Goal: Communication & Community: Answer question/provide support

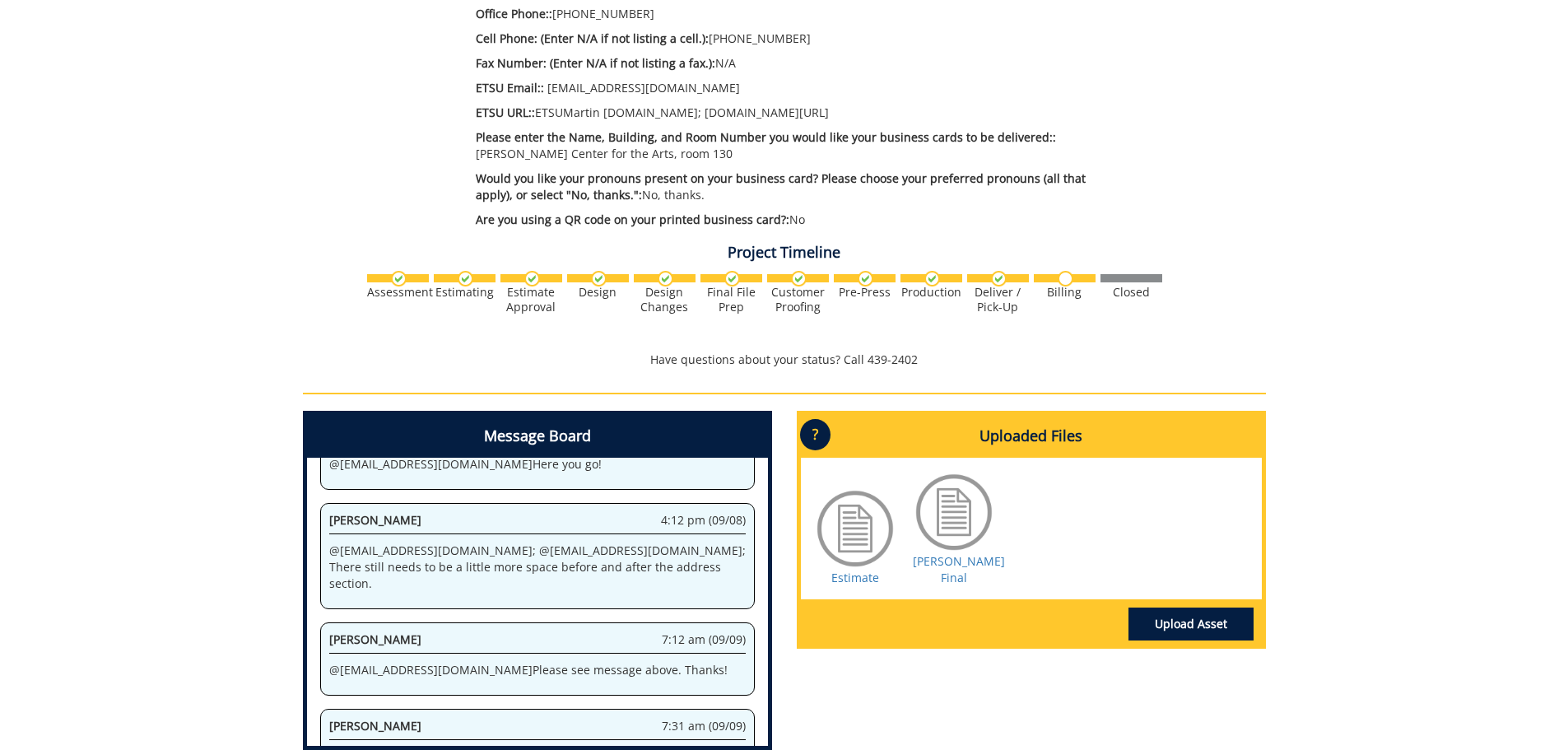
scroll to position [951, 0]
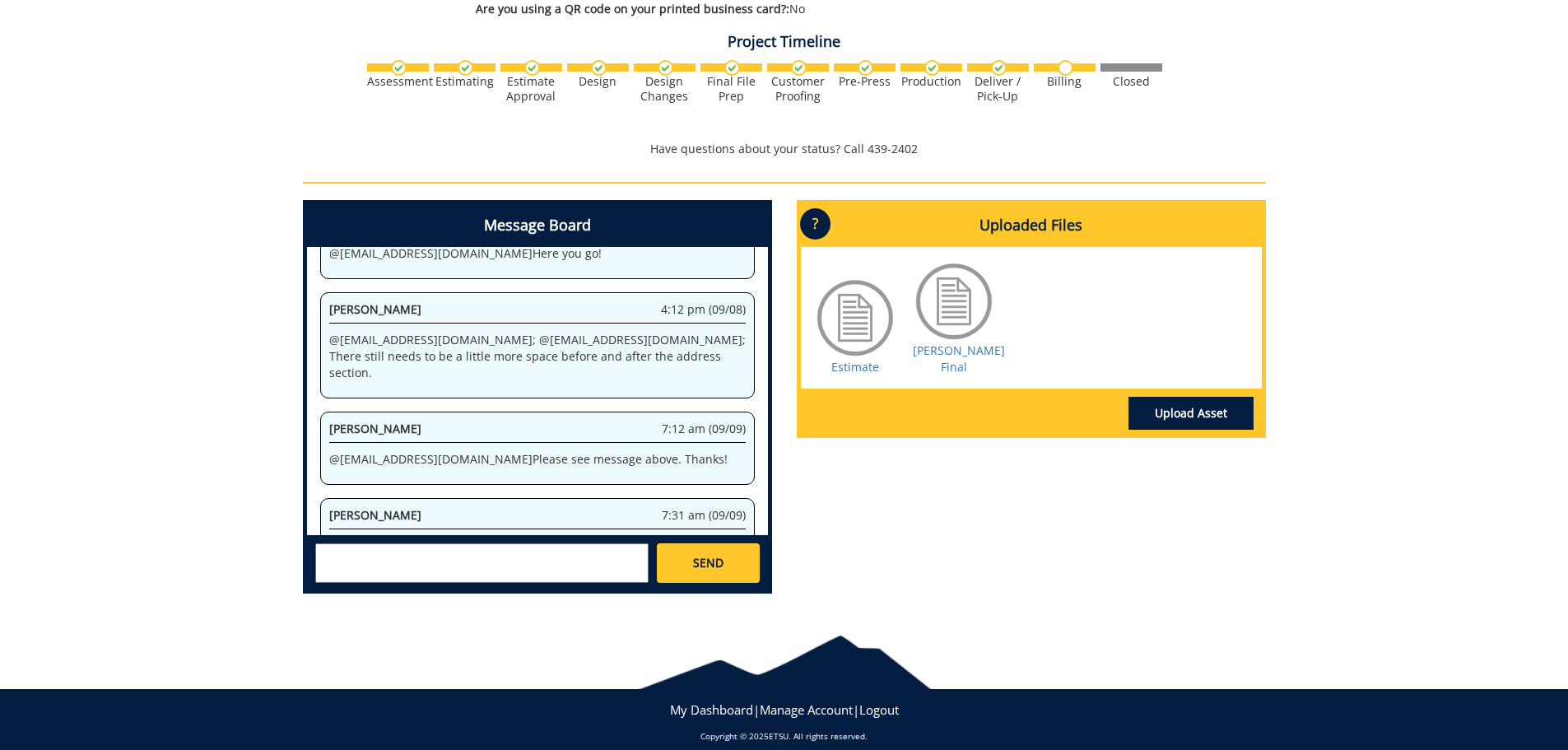
click at [444, 550] on textarea at bounding box center [482, 563] width 334 height 39
type textarea "A"
type textarea "a"
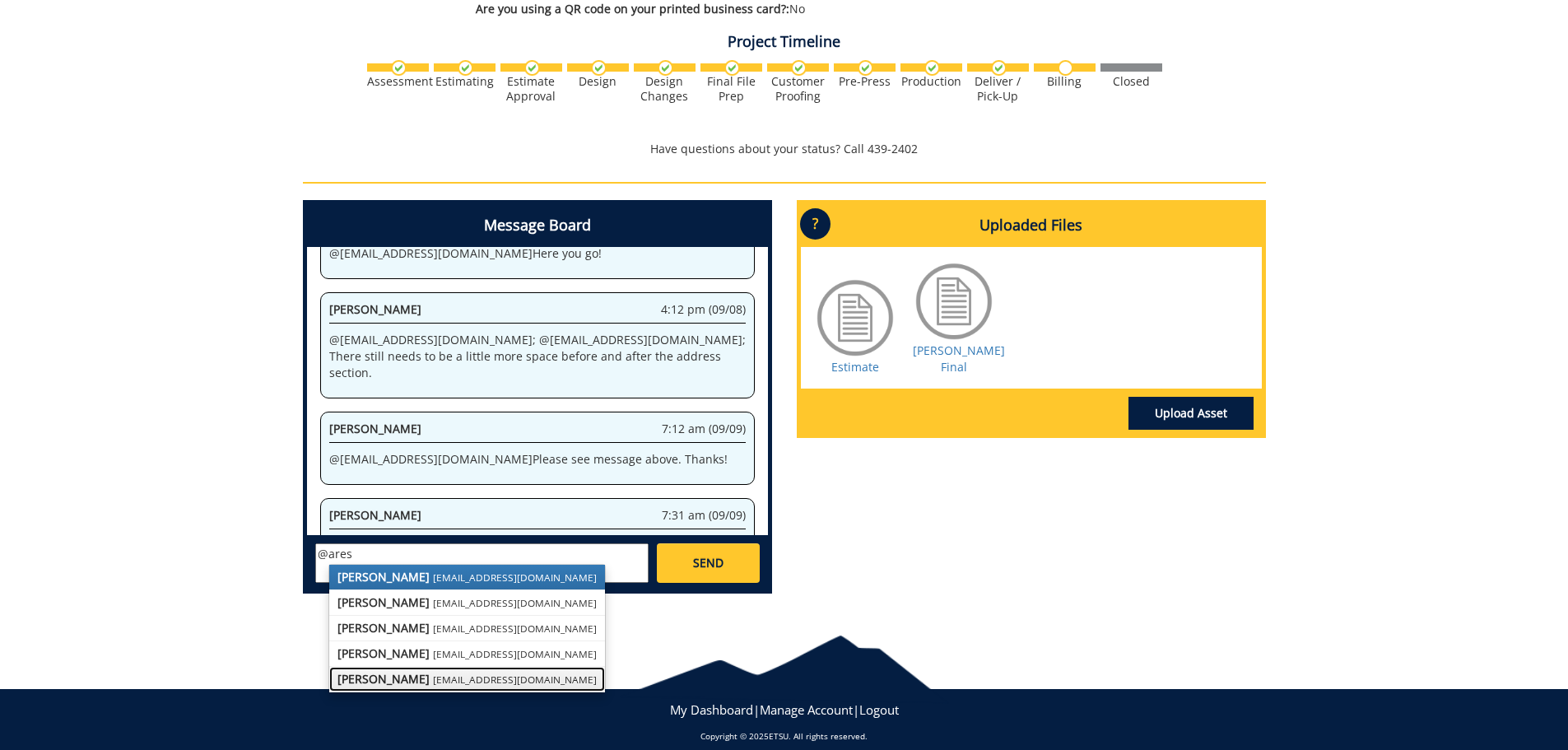
click at [433, 672] on small "[EMAIL_ADDRESS][DOMAIN_NAME]" at bounding box center [515, 679] width 164 height 13
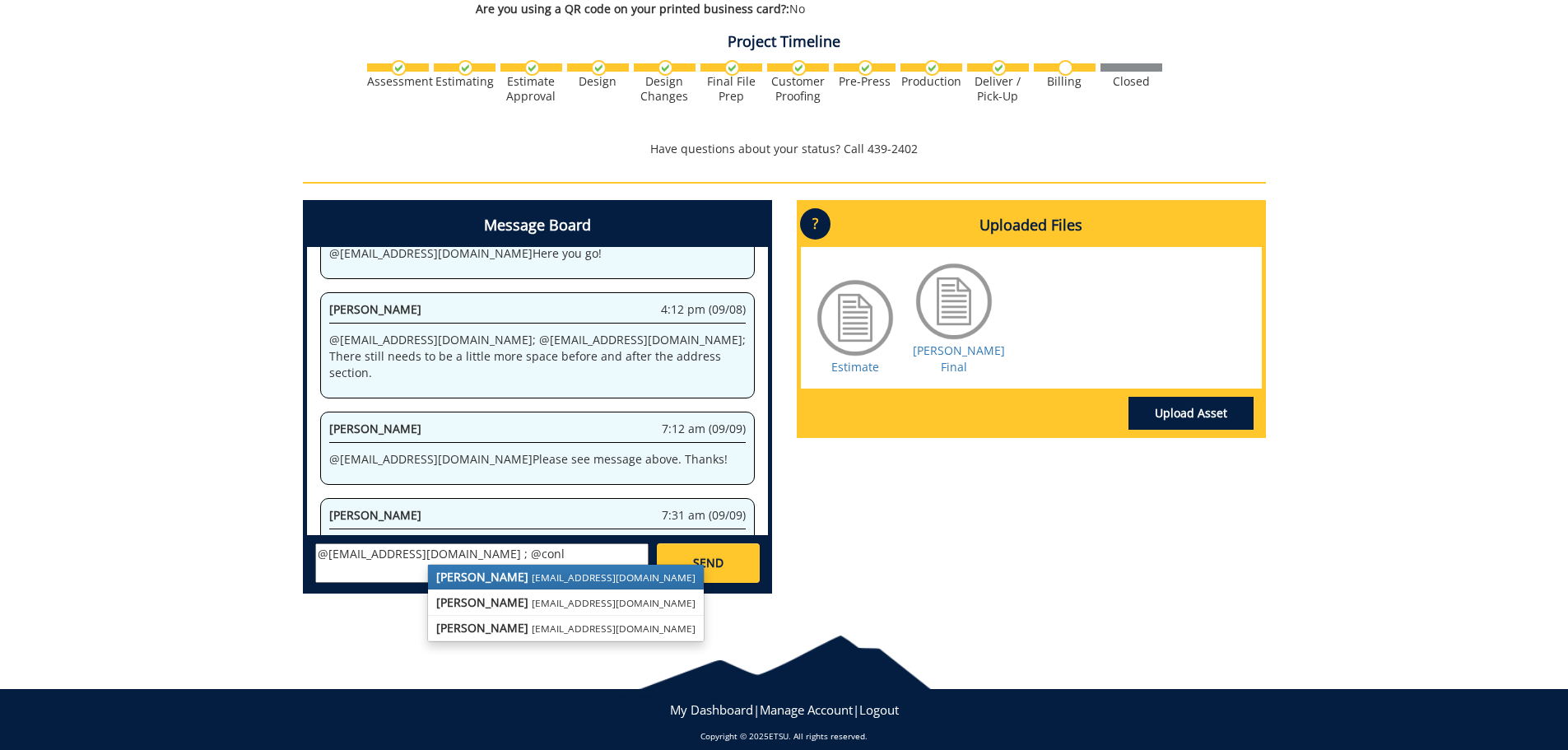
click at [532, 571] on small "[EMAIL_ADDRESS][DOMAIN_NAME]" at bounding box center [614, 577] width 164 height 13
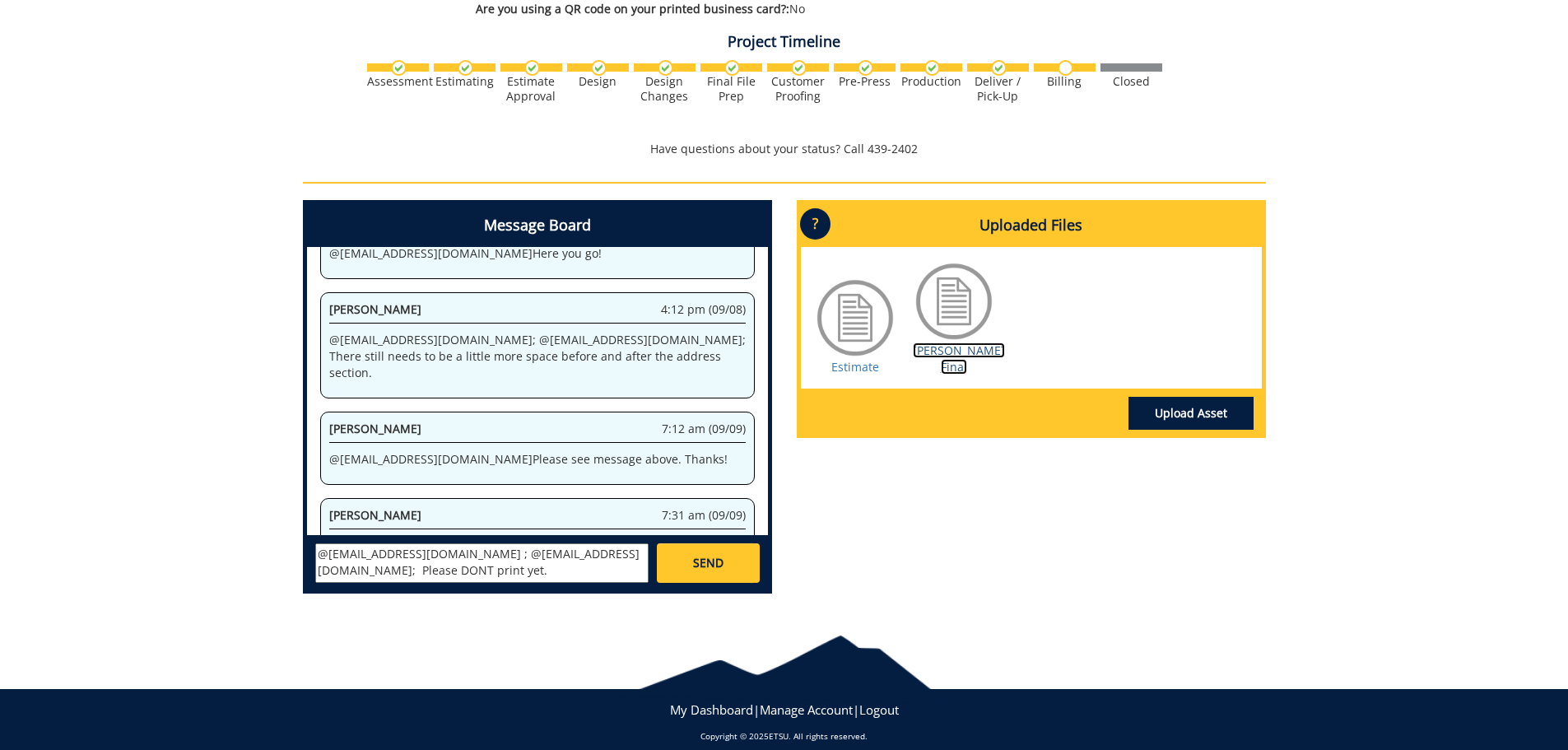
click at [950, 342] on link "Athon BC Final" at bounding box center [959, 358] width 92 height 32
click at [392, 552] on textarea "@ares@etsu.edu ; @conleyga@etsu.edu; Please DONT print yet." at bounding box center [482, 563] width 334 height 39
type textarea "@ares@etsu.edu ; @conleyga@etsu.edu; Please DONT print yet. Please add the webs…"
click at [727, 544] on link "SEND" at bounding box center [708, 563] width 102 height 39
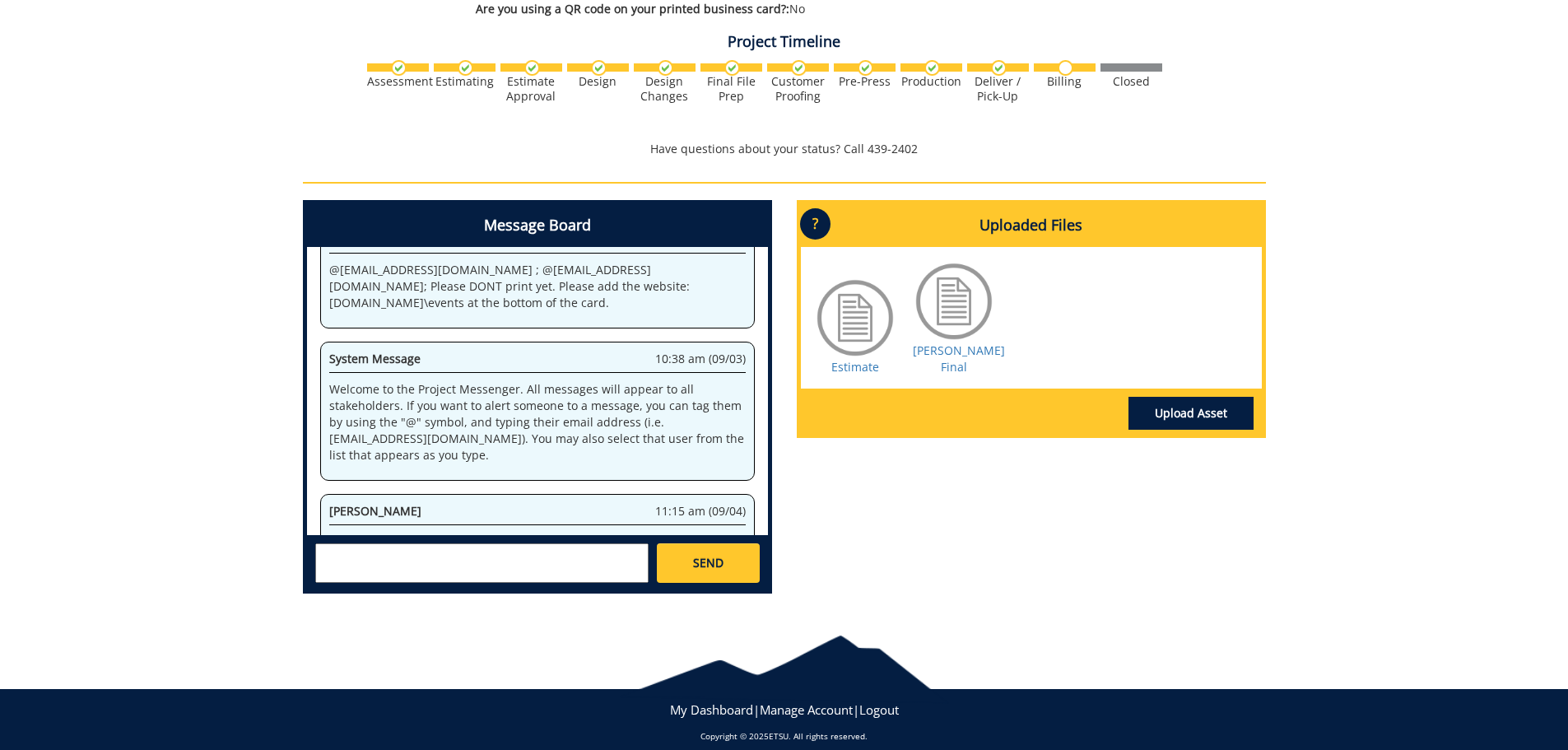
scroll to position [34851, 0]
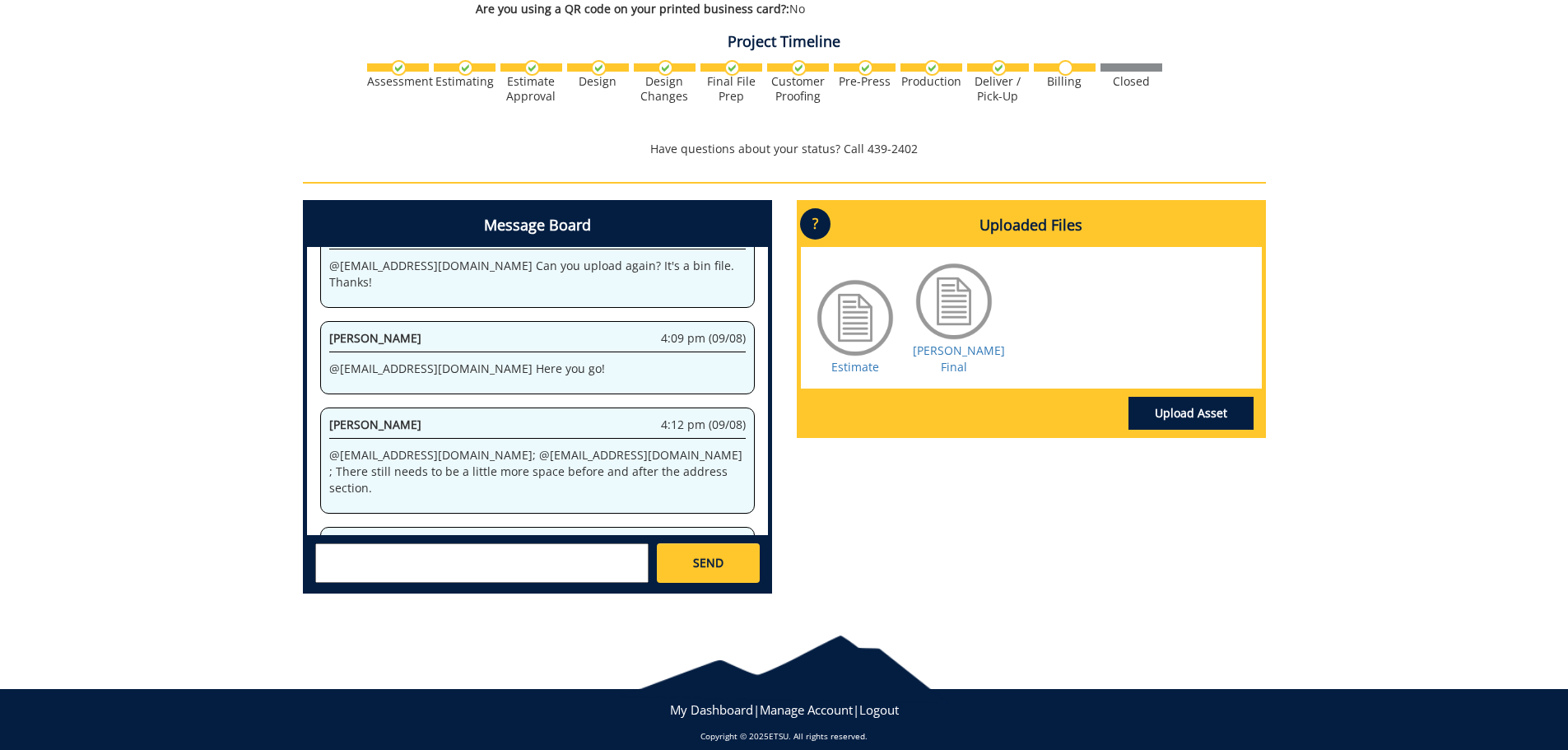
click at [374, 544] on textarea at bounding box center [482, 563] width 334 height 39
type textarea "A"
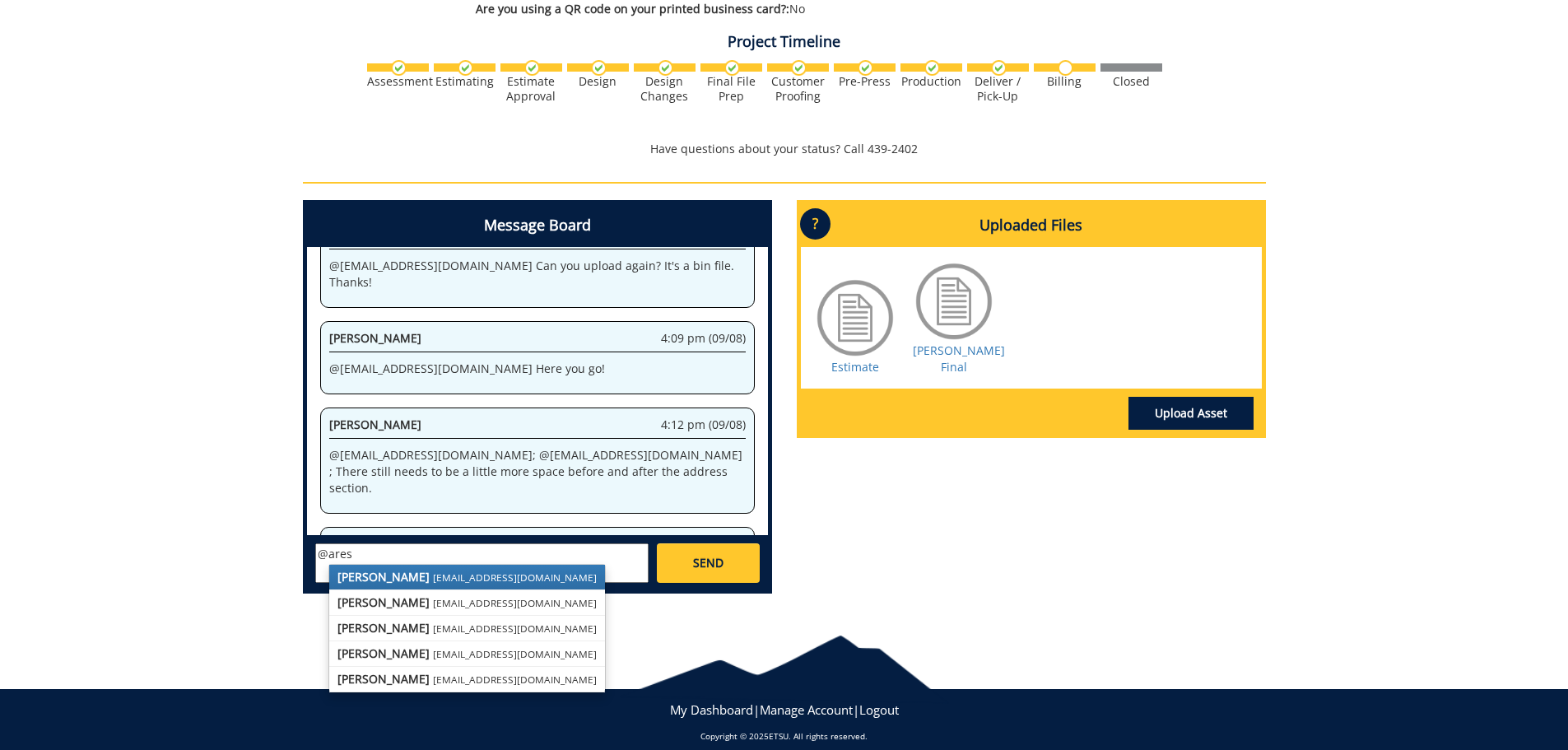
scroll to position [37906, 0]
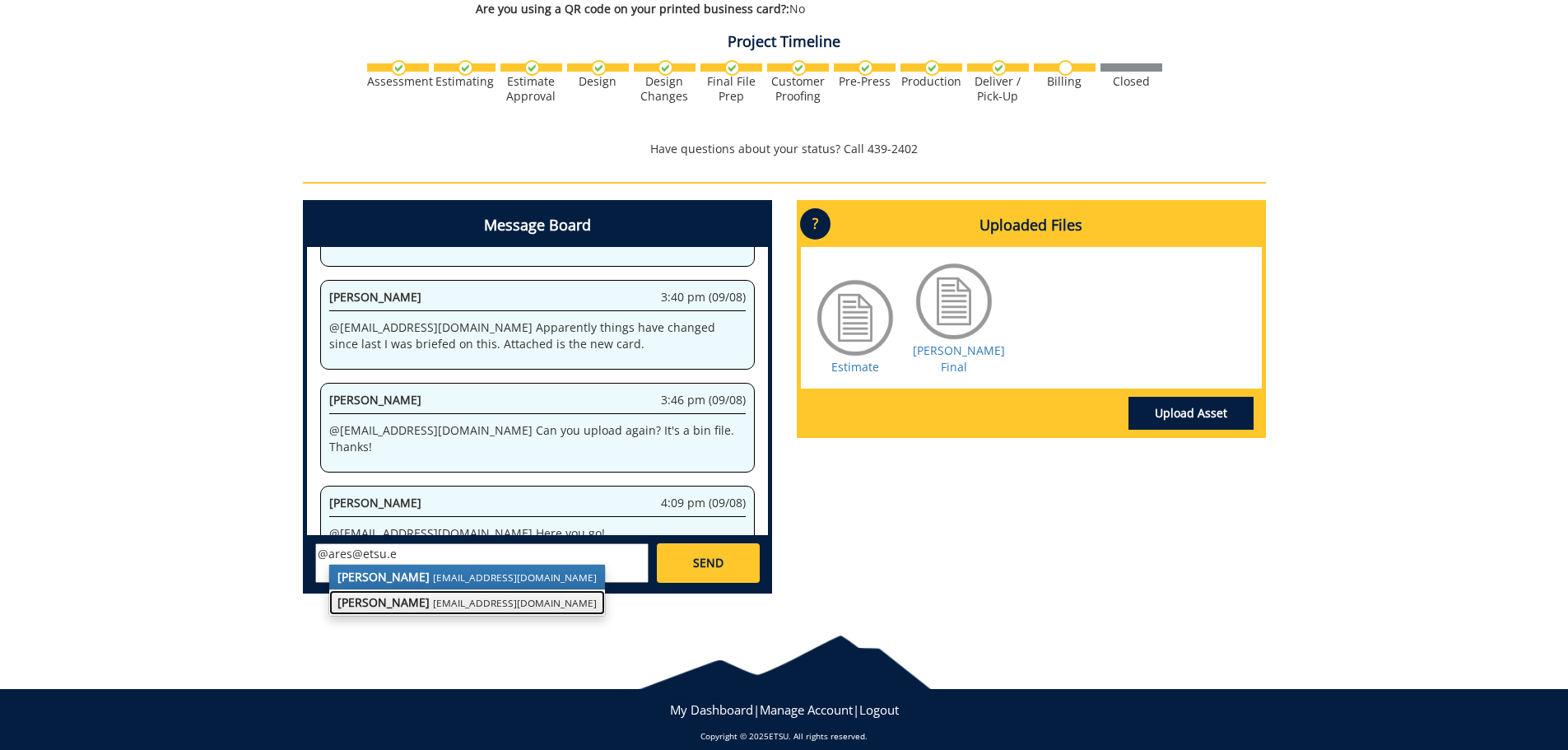
click at [375, 595] on strong "[PERSON_NAME]" at bounding box center [384, 602] width 92 height 15
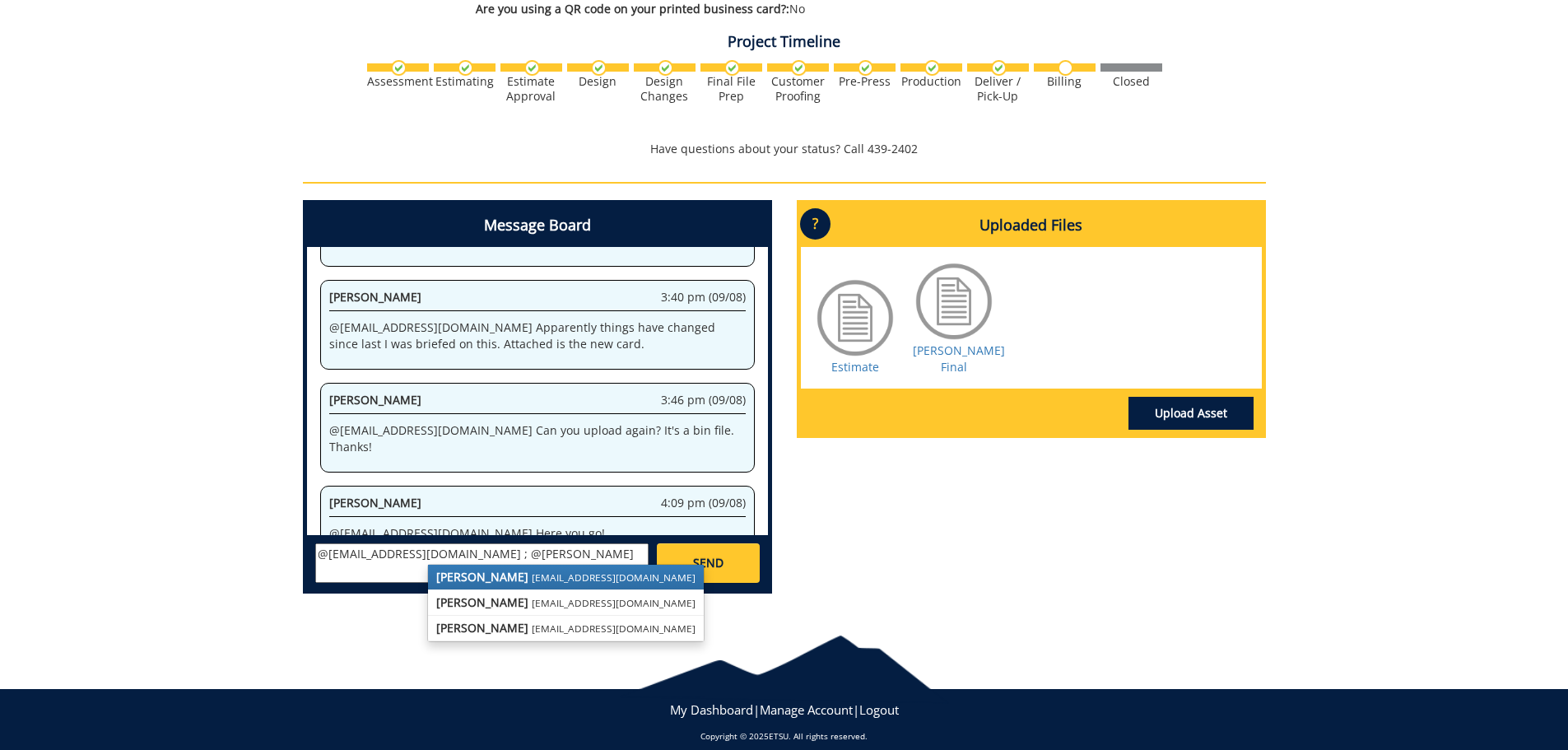
click at [470, 569] on strong "[PERSON_NAME]" at bounding box center [482, 576] width 92 height 15
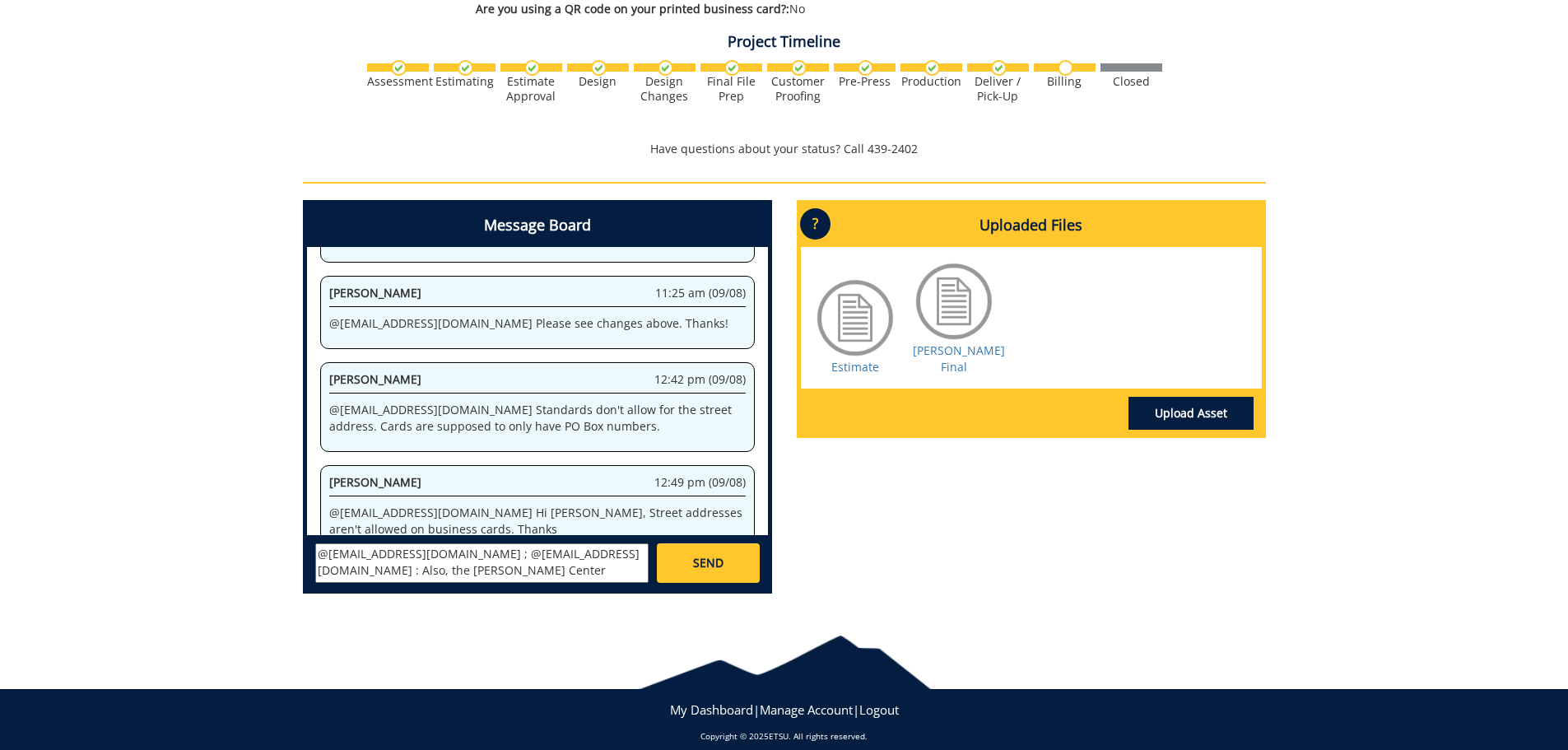
scroll to position [50123, 0]
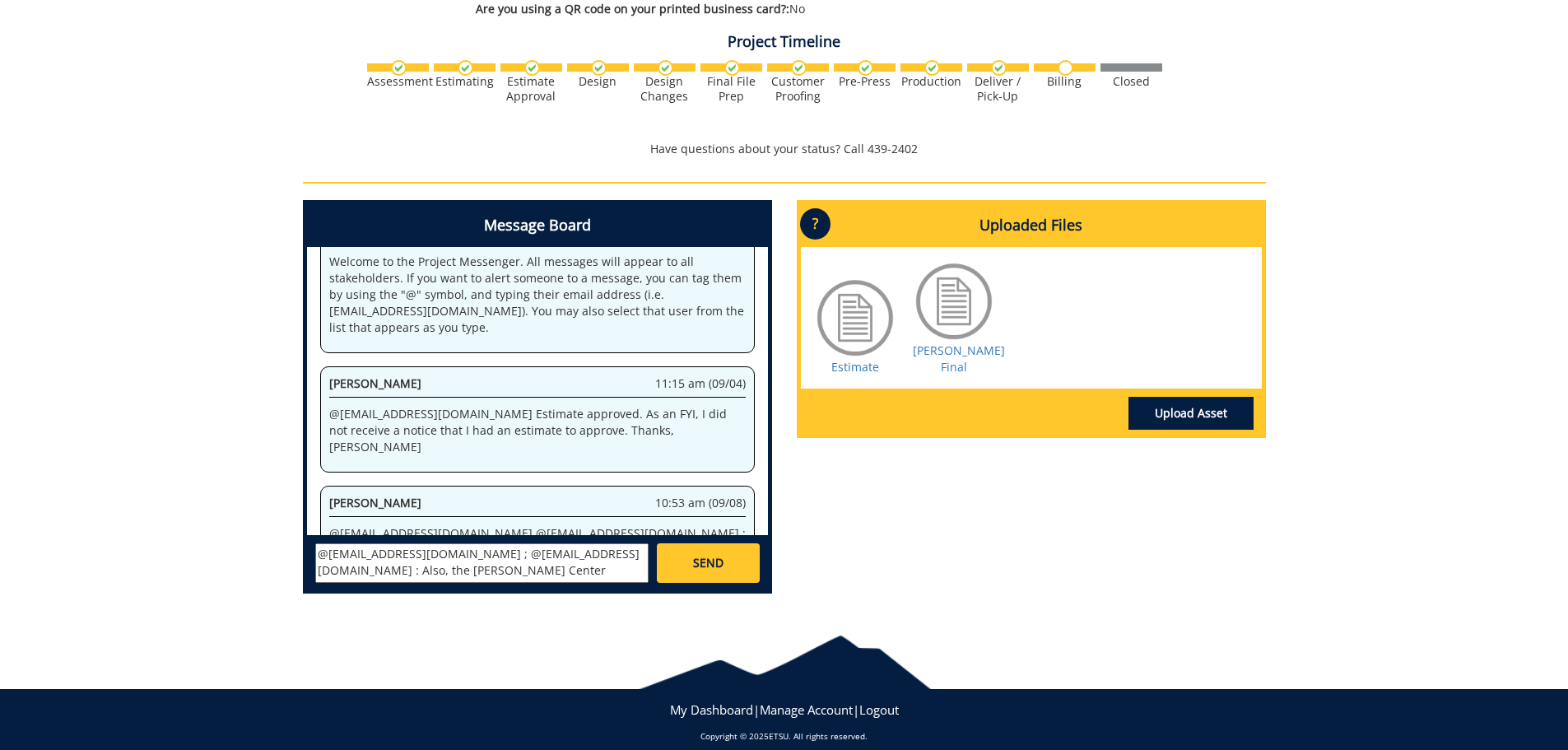
type textarea "@ares@etsu.edu ; @conleyga@etsu.edu : Also, the Martin Center website is: ETSUM…"
click at [708, 555] on span "SEND" at bounding box center [709, 563] width 31 height 16
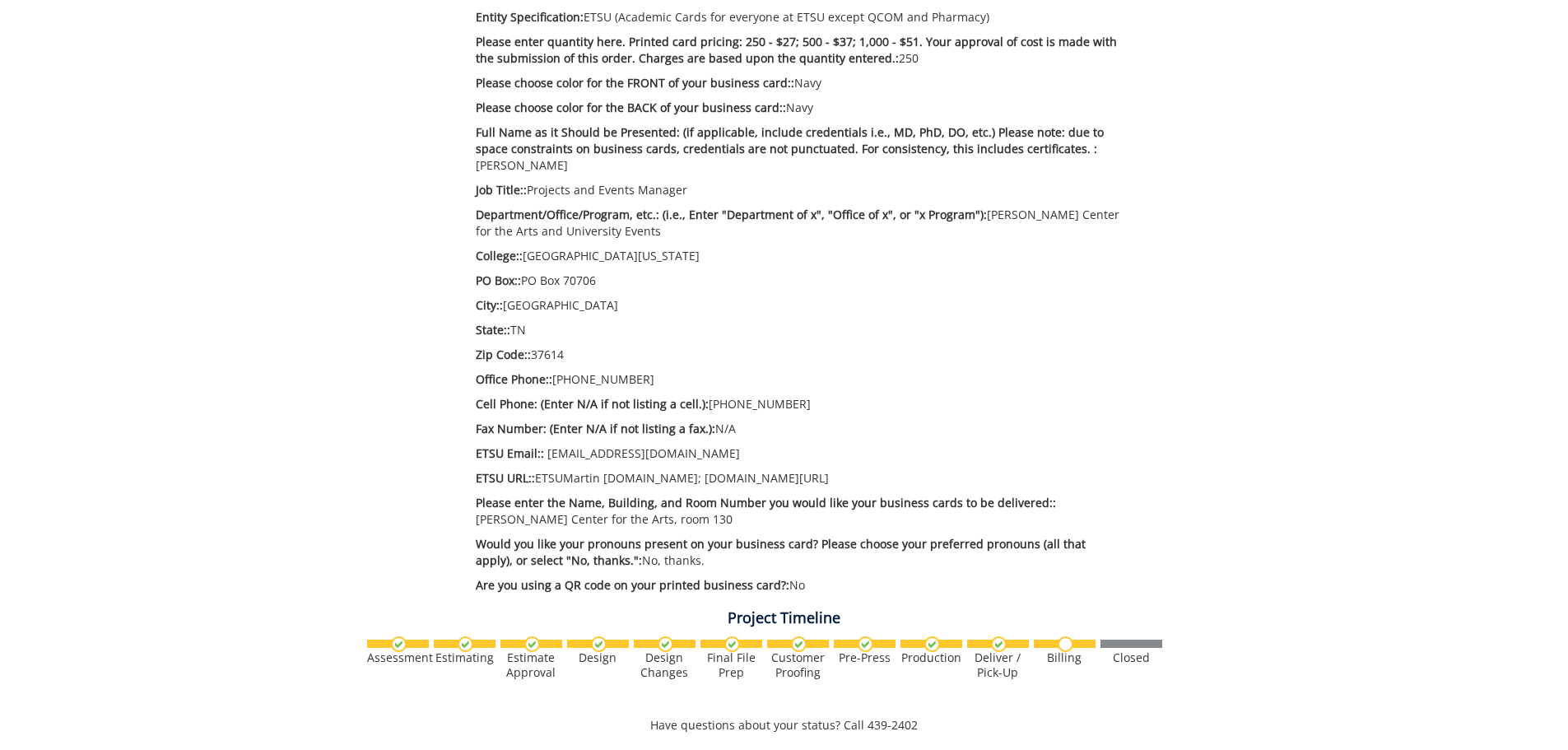
scroll to position [71110, 0]
click at [597, 470] on p "ETSU URL:: ETSUMartin Center.org; etsu.edu/events" at bounding box center [798, 478] width 644 height 16
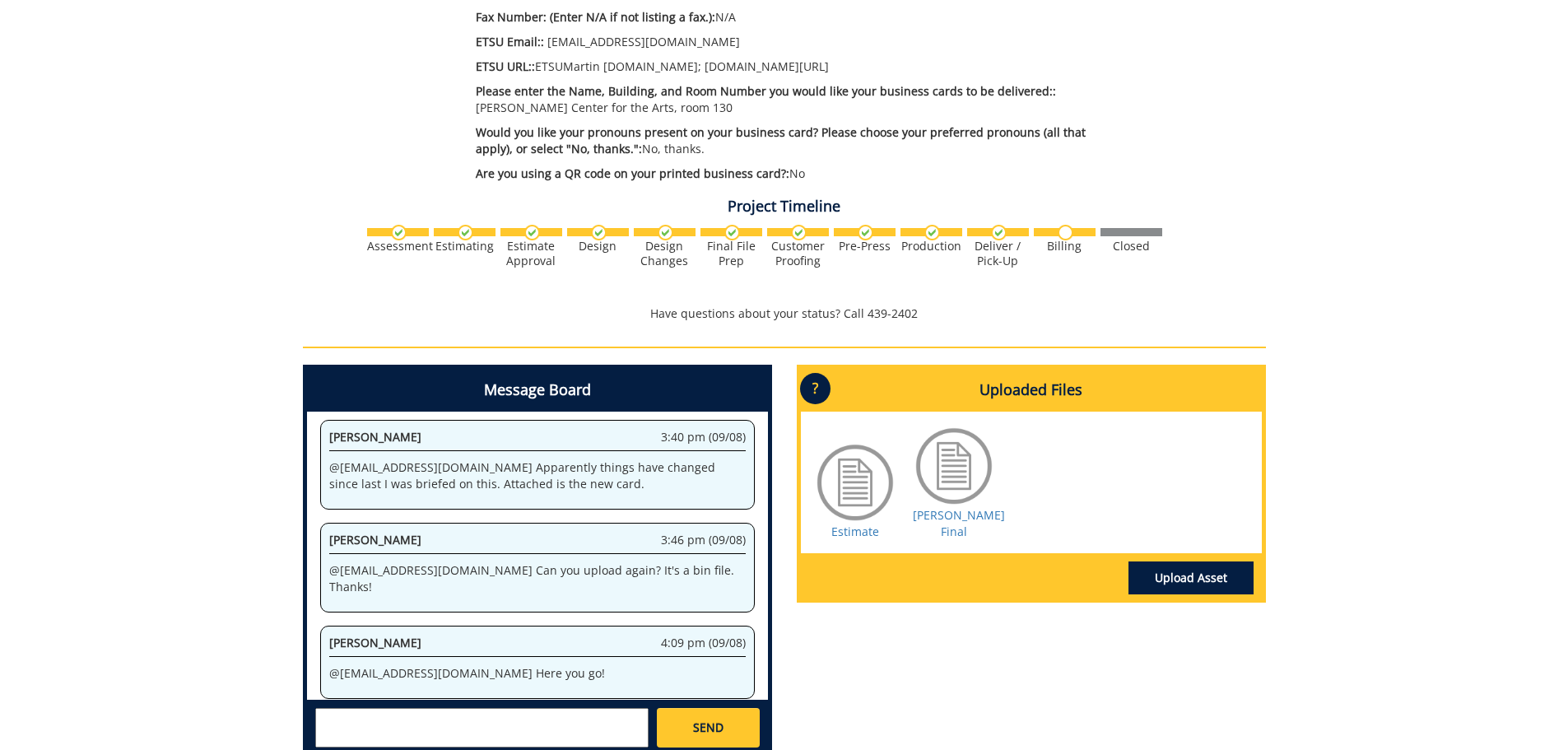
scroll to position [77631, 0]
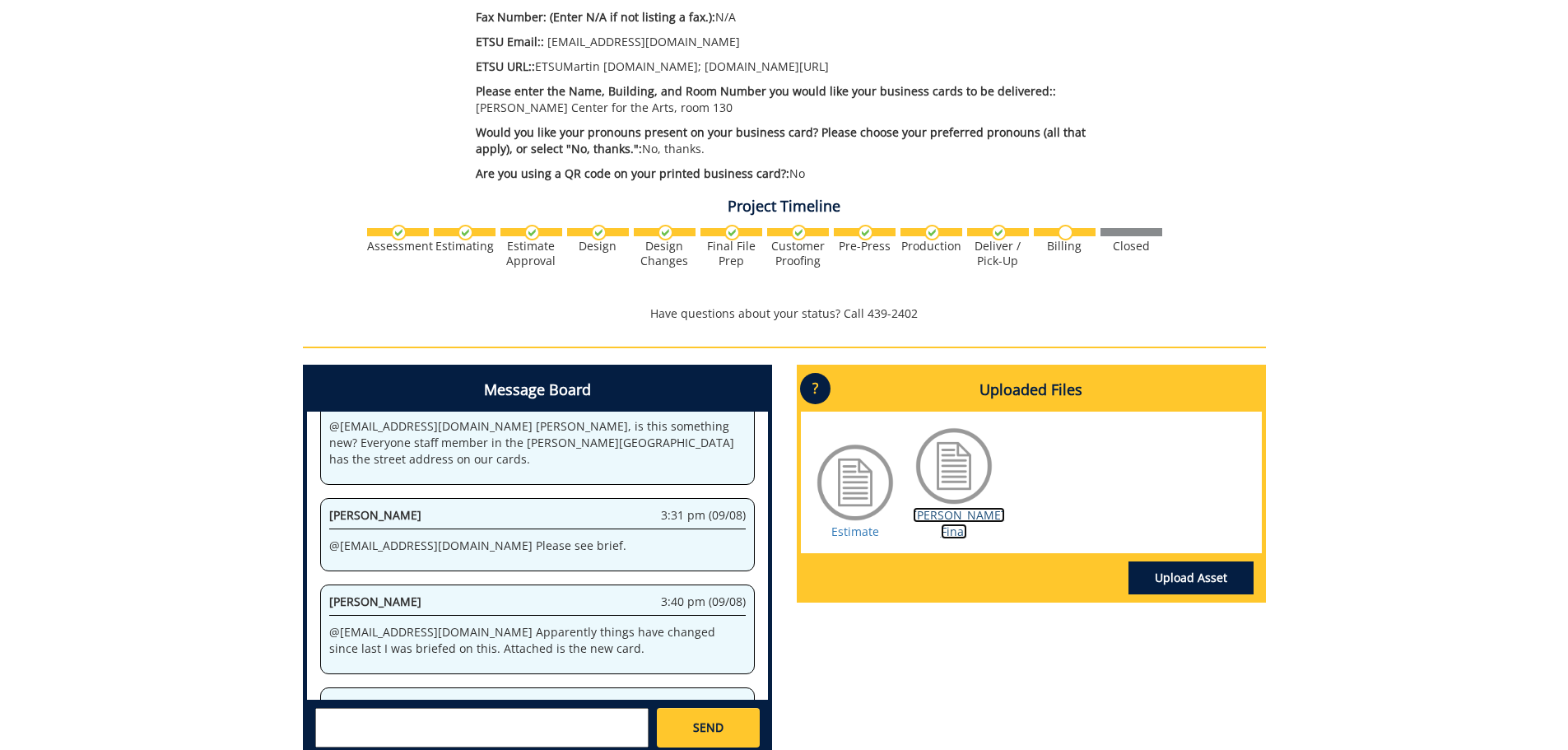
click at [984, 507] on link "Athon BC Final" at bounding box center [959, 523] width 92 height 32
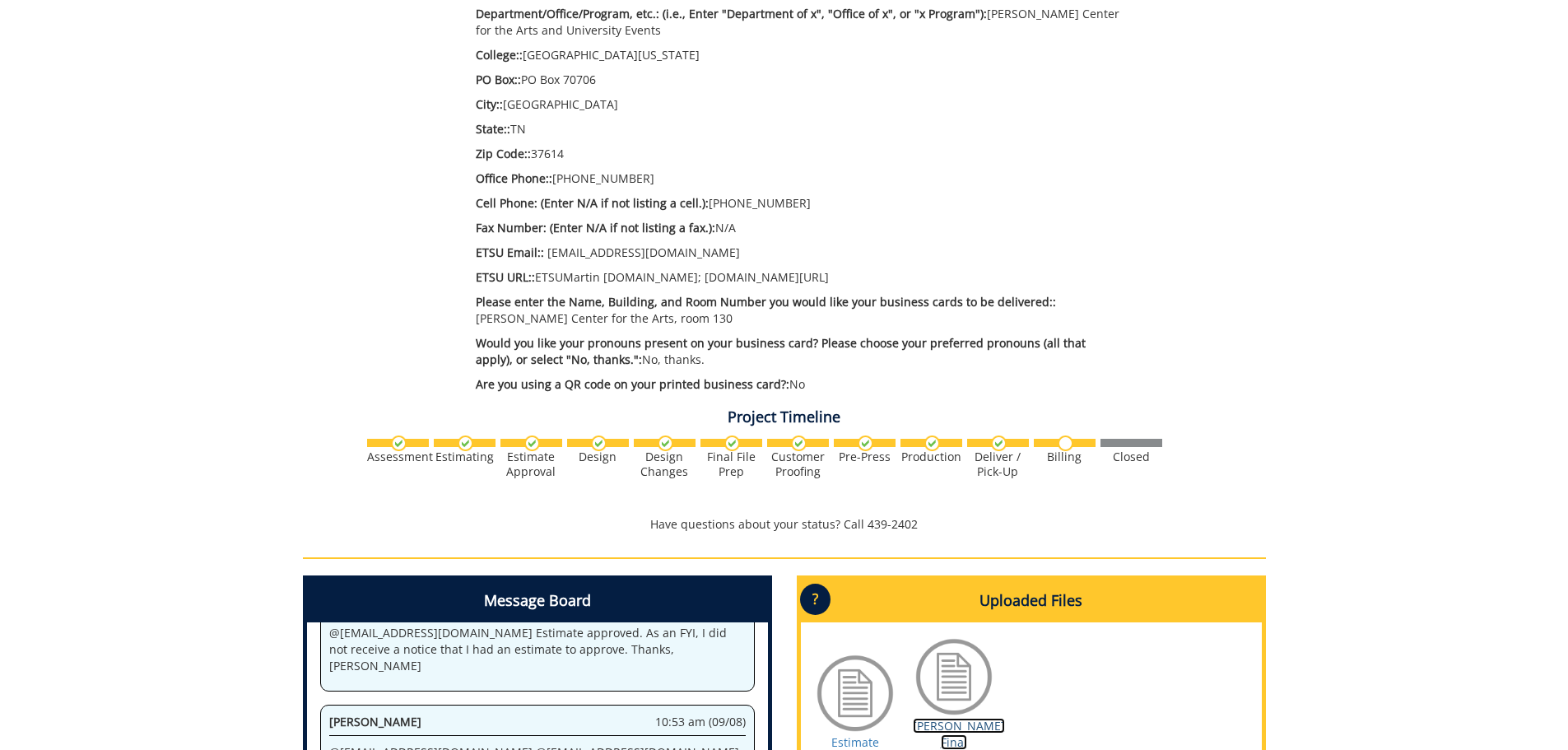
scroll to position [741, 0]
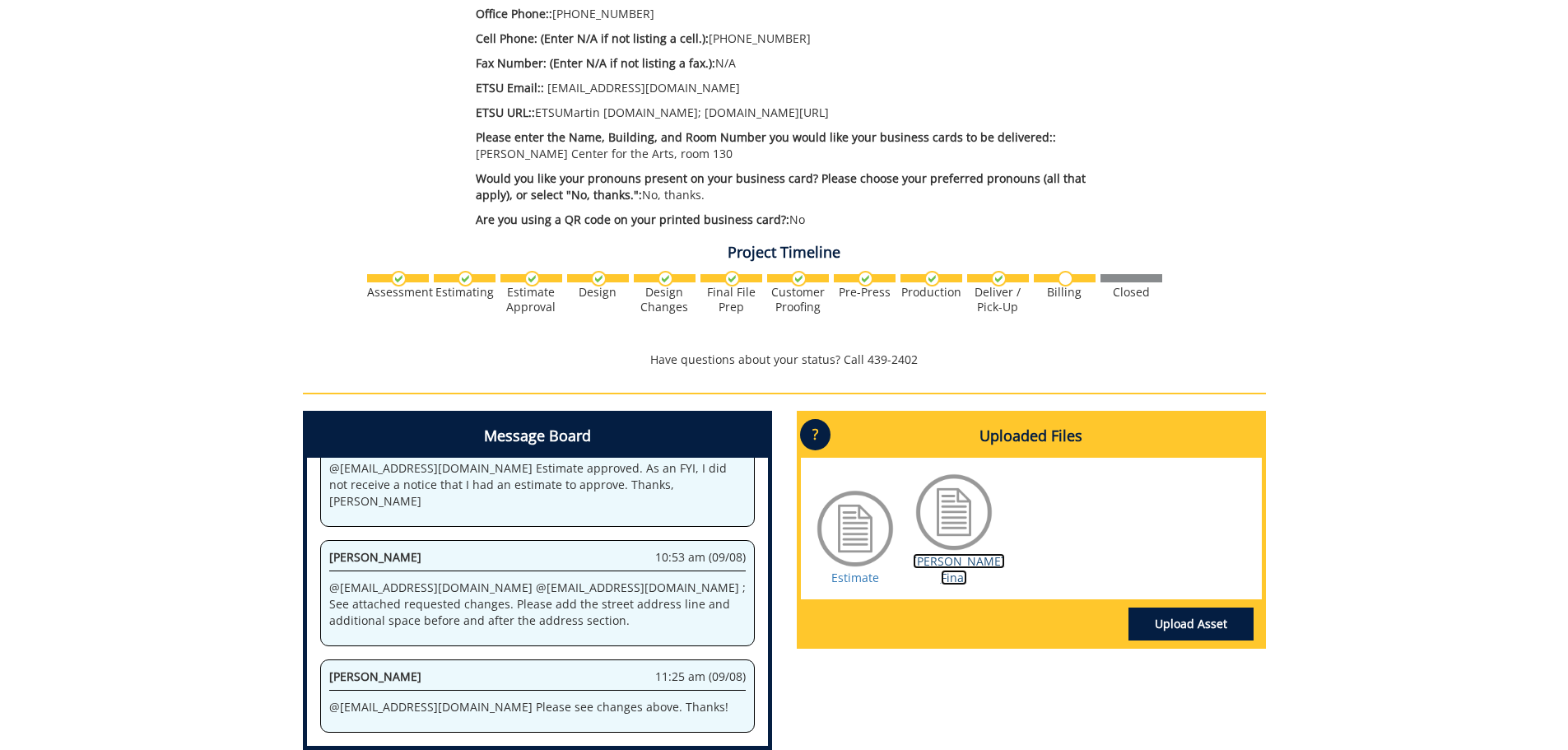
click at [952, 553] on link "Athon BC Final" at bounding box center [959, 569] width 92 height 32
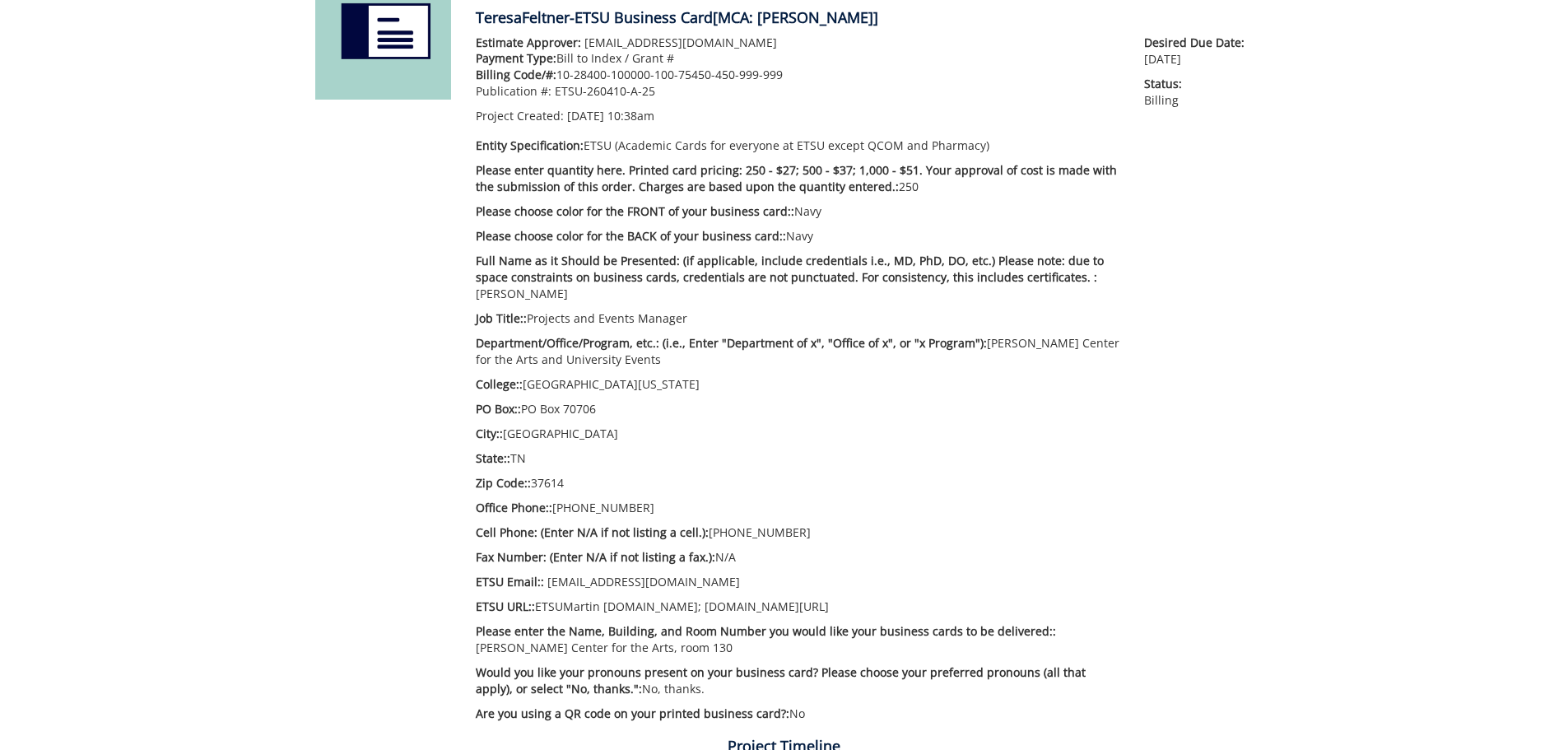
scroll to position [329, 0]
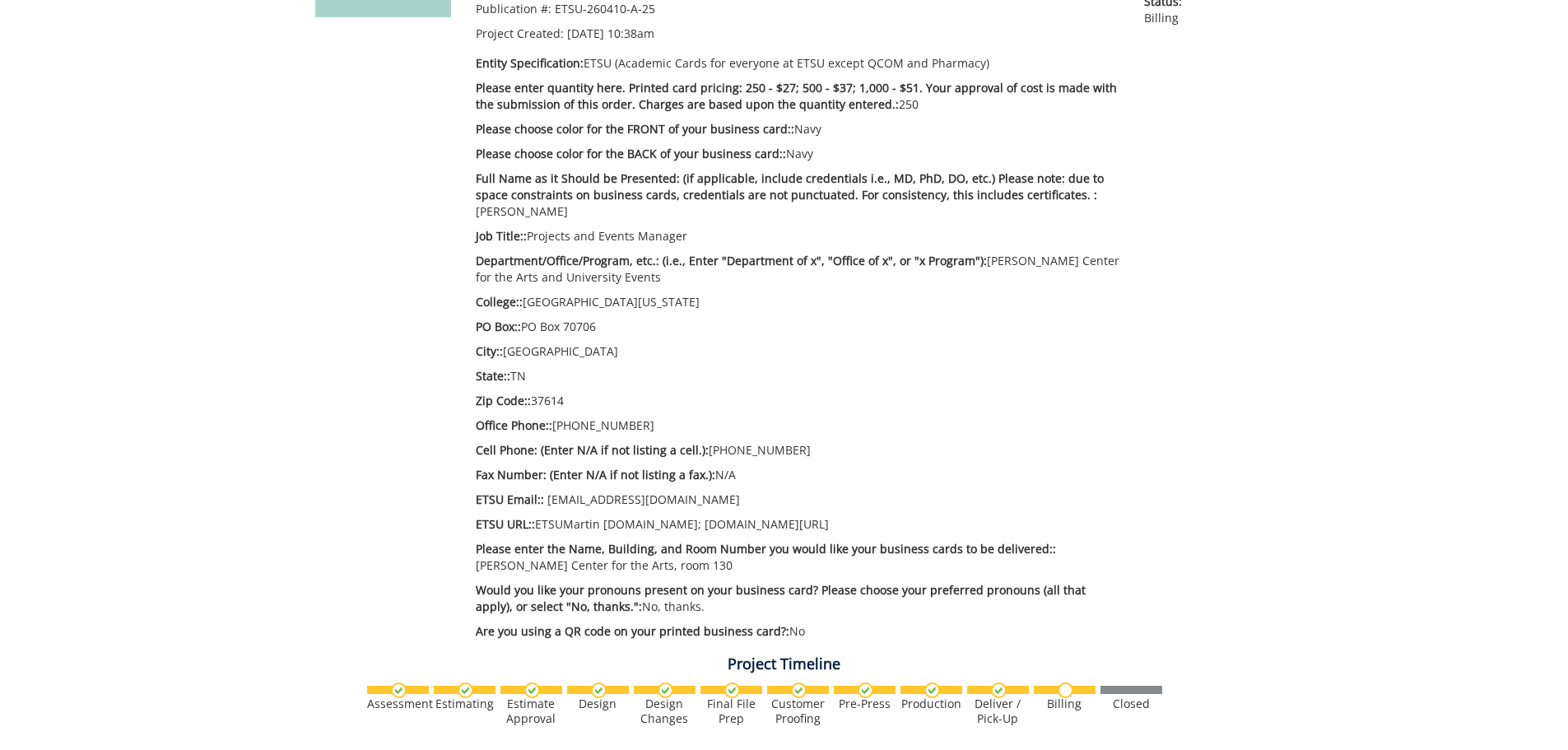
click at [599, 516] on p "ETSU URL:: ETSUMartin Center.org; etsu.edu/events" at bounding box center [798, 524] width 644 height 16
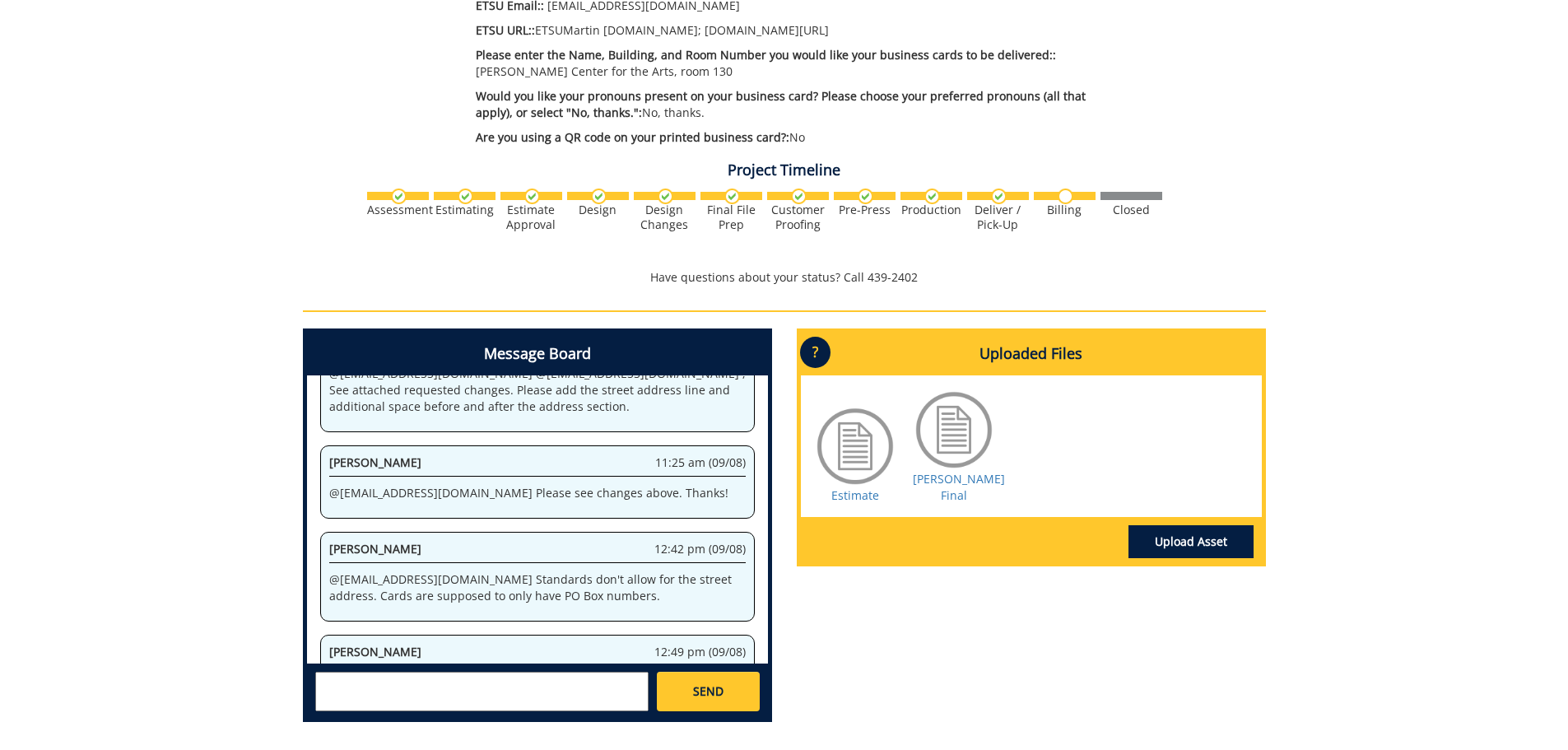
scroll to position [905, 0]
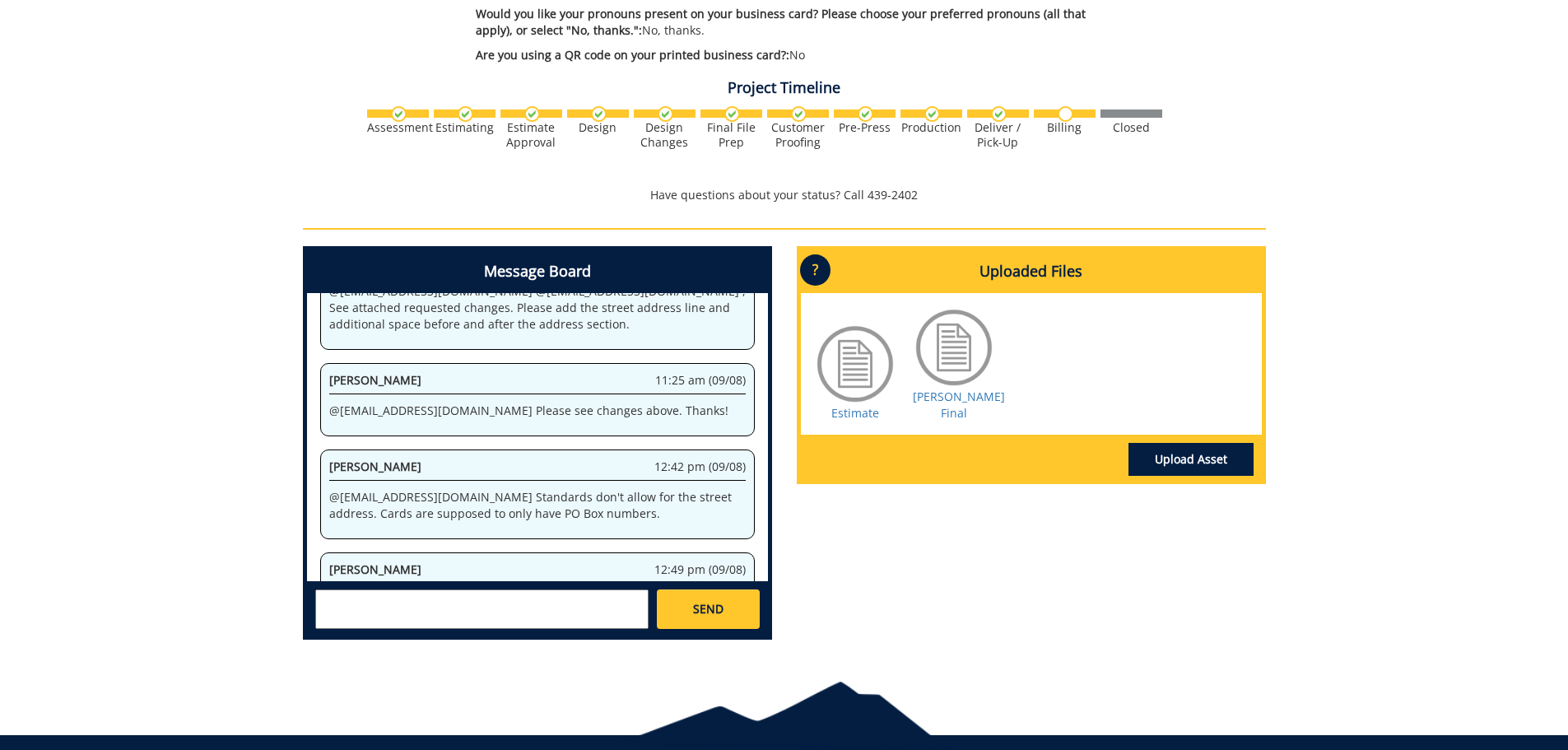
click at [488, 581] on div "Christopher Talbert ctalbert@stellarstudios.com Steve Schultz sschultz@stellars…" at bounding box center [537, 608] width 461 height 55
click at [386, 594] on textarea at bounding box center [482, 609] width 334 height 39
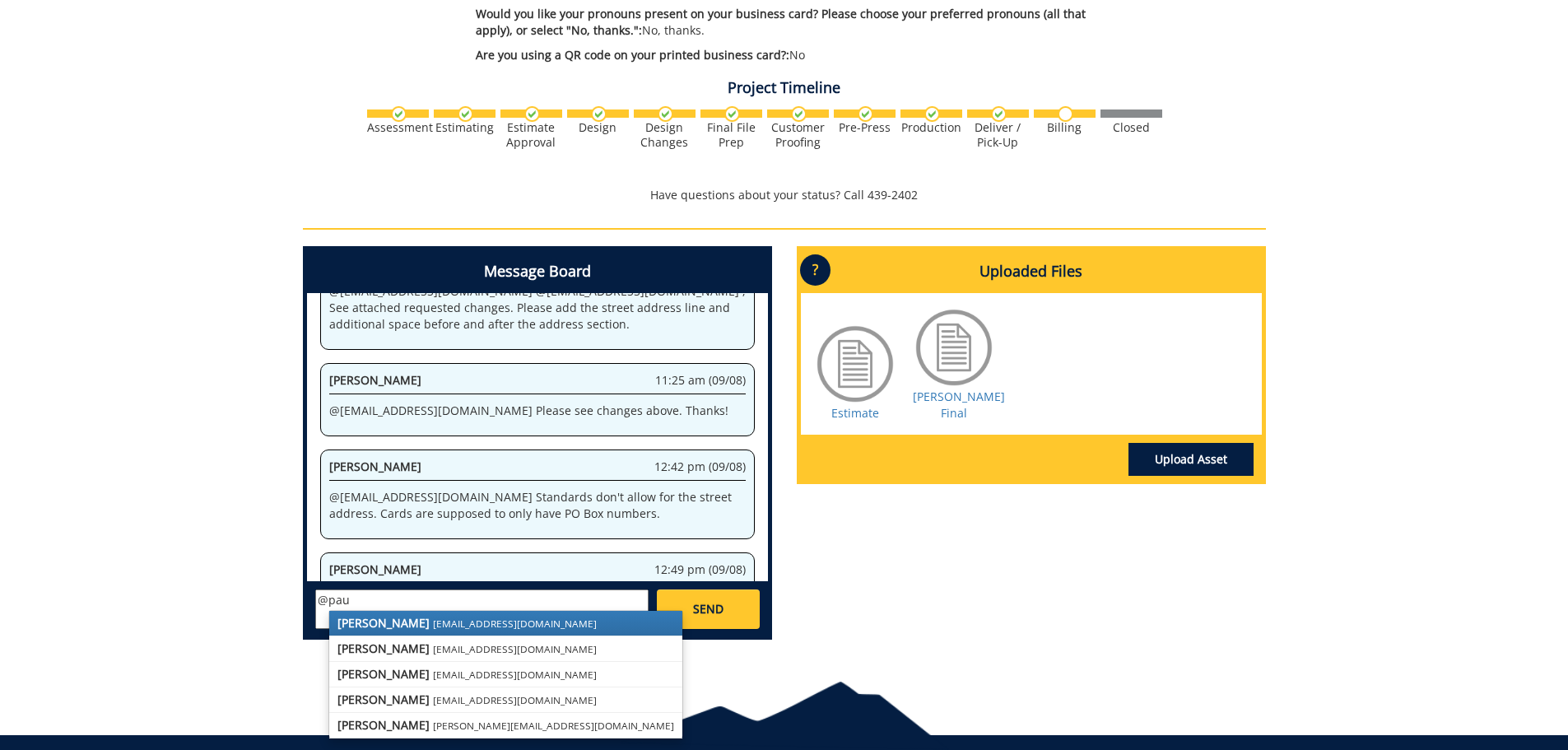
click at [394, 615] on strong "[PERSON_NAME]" at bounding box center [384, 622] width 92 height 15
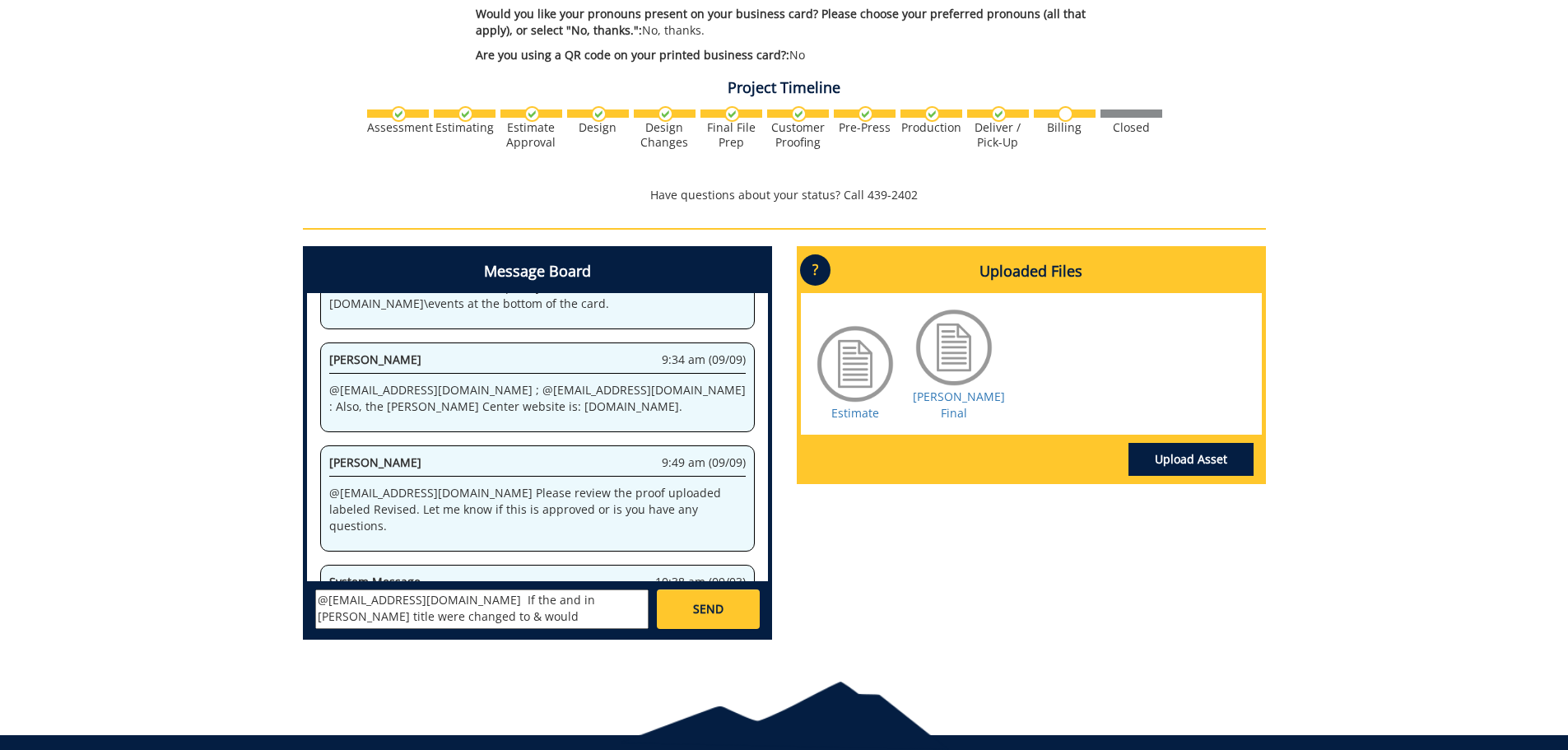
scroll to position [278394, 0]
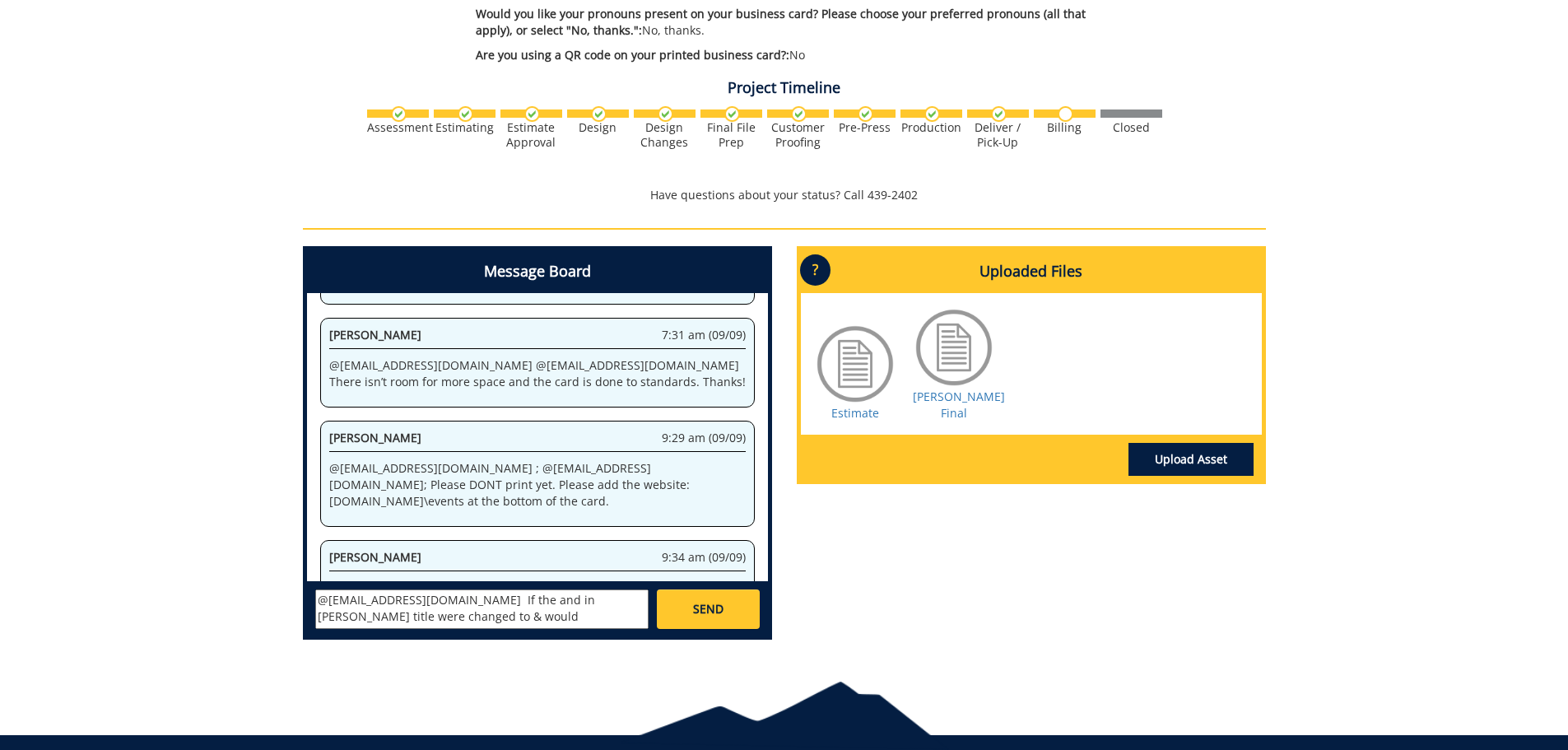
click at [433, 590] on textarea "@sluderp@etsu.edu If the and in Allison title were changed to & would" at bounding box center [482, 609] width 334 height 39
click at [400, 598] on textarea "@sluderp@etsu.edu If the and in Allison title were changed to & would" at bounding box center [482, 609] width 334 height 39
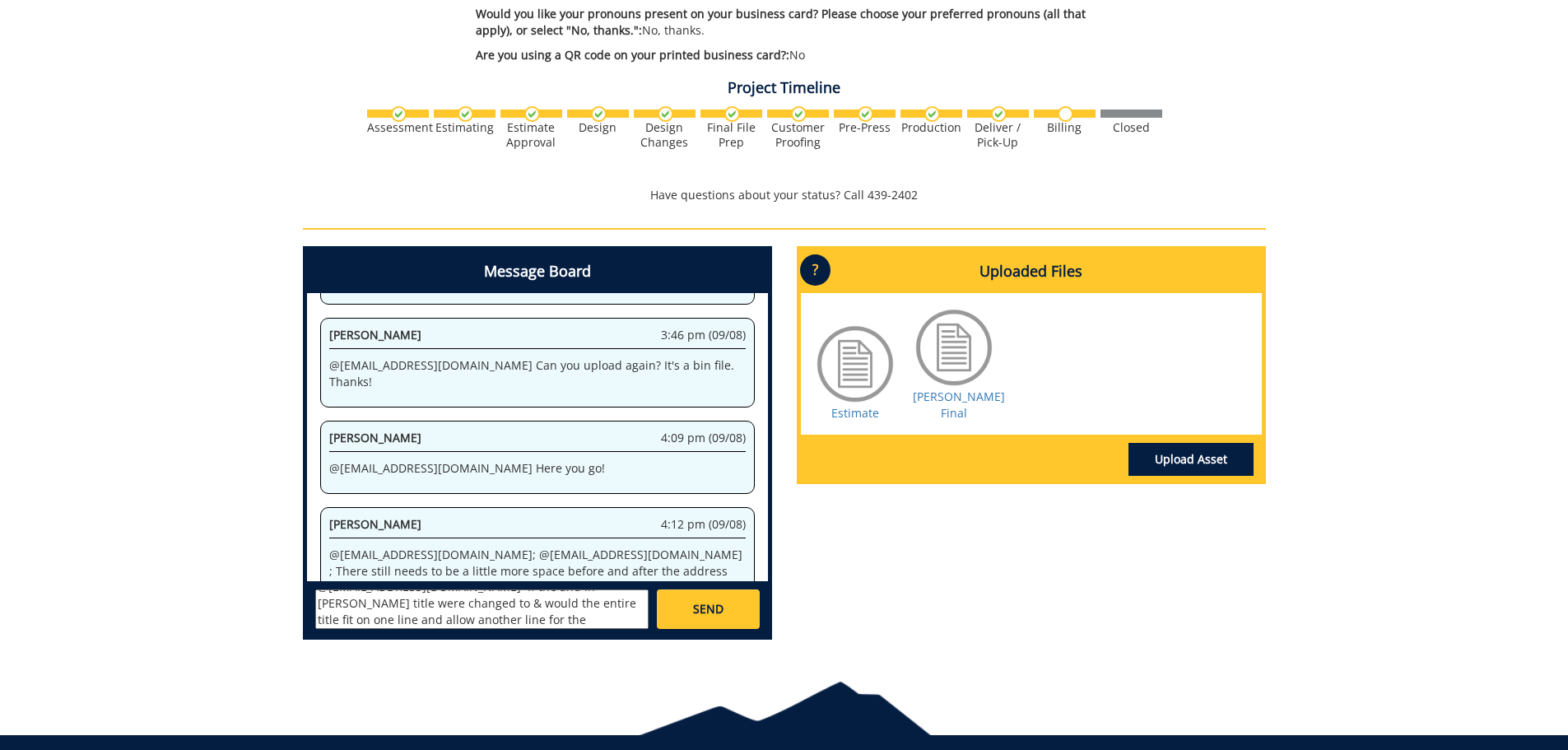
scroll to position [288792, 0]
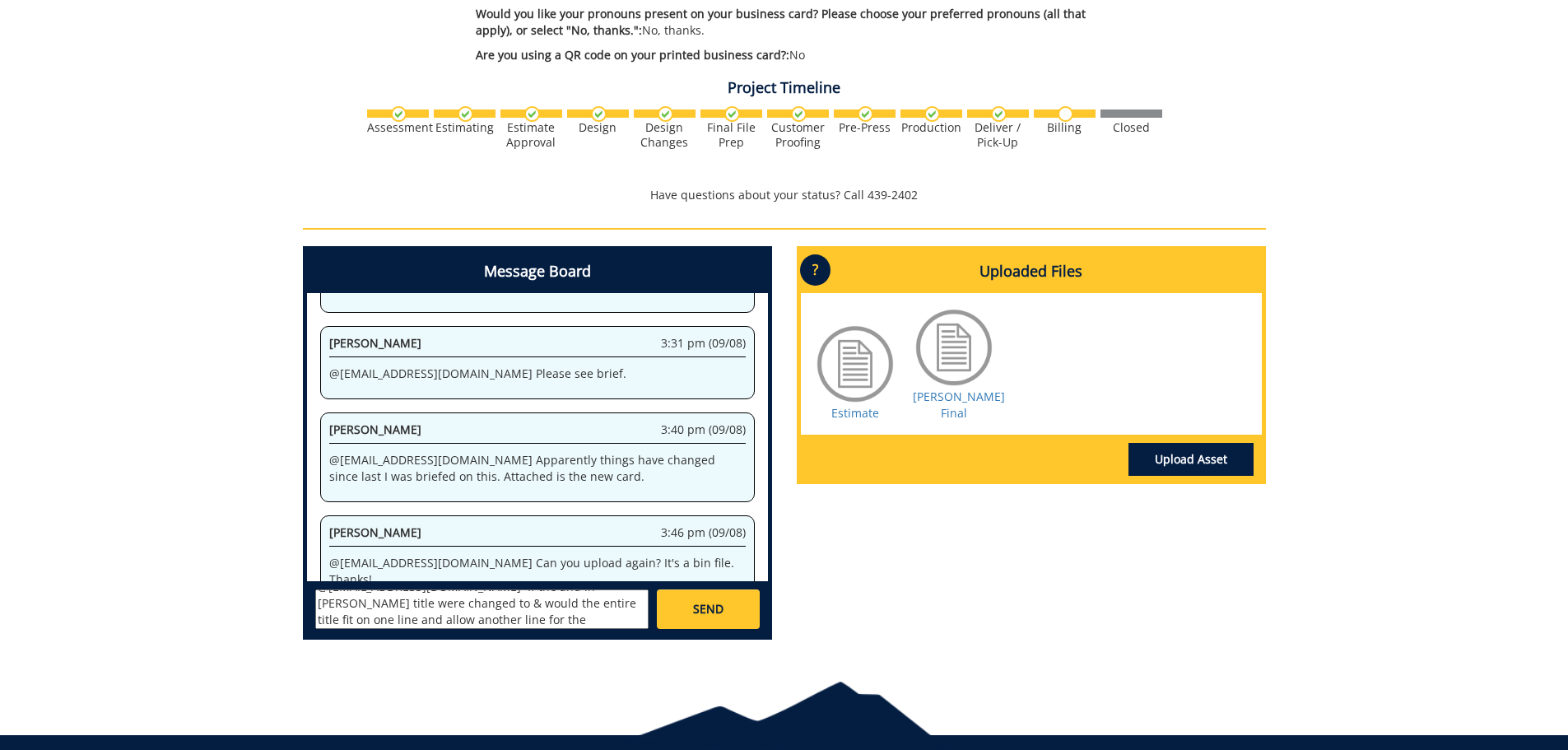
click at [459, 605] on textarea "@sluderp@etsu.edu If the and in Allison title were changed to & would the entir…" at bounding box center [482, 609] width 334 height 39
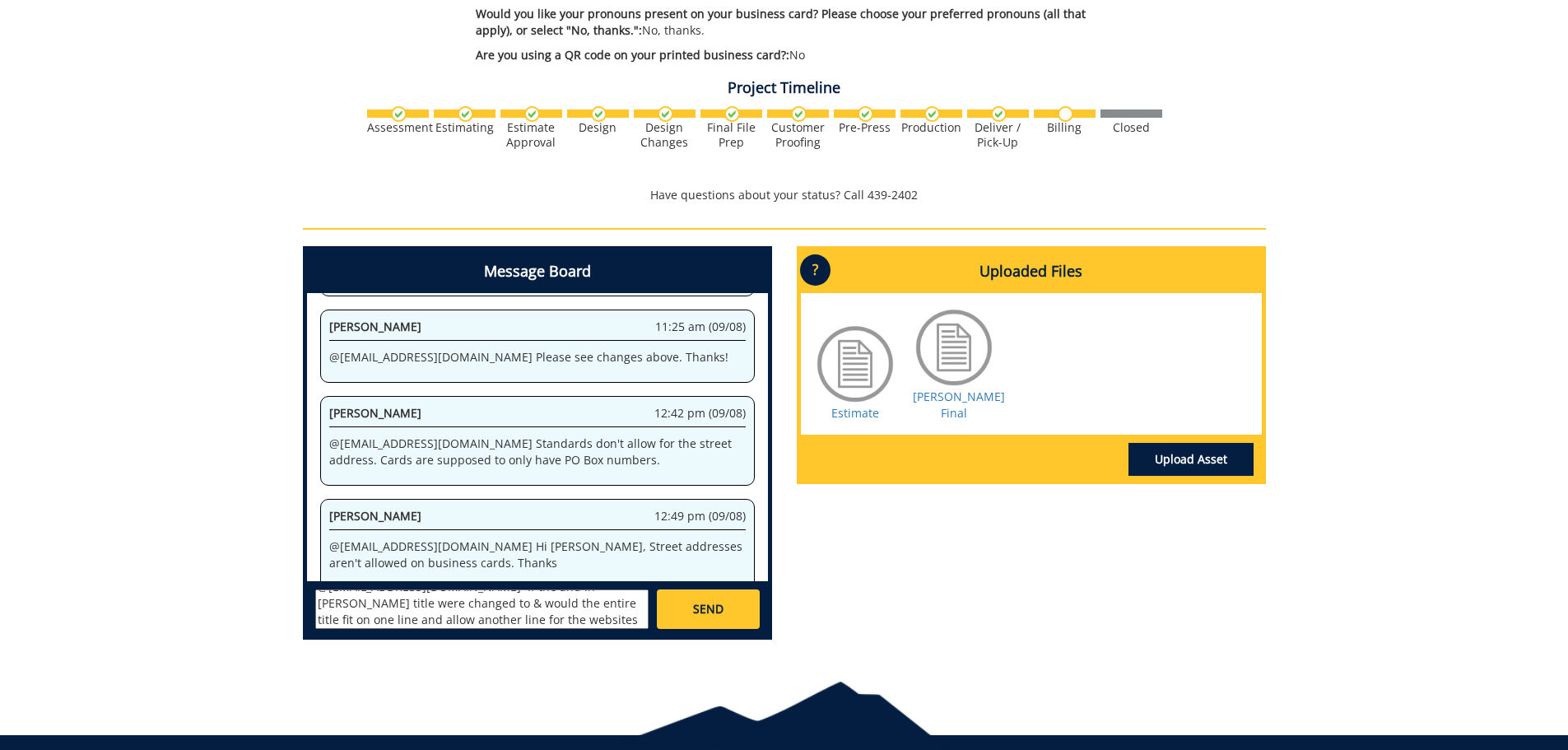
scroll to position [0, 0]
drag, startPoint x: 500, startPoint y: 584, endPoint x: 532, endPoint y: 584, distance: 32.0
click at [532, 590] on textarea "@sluderp@etsu.edu If the and in Allison title were changed to & would the entir…" at bounding box center [482, 609] width 334 height 39
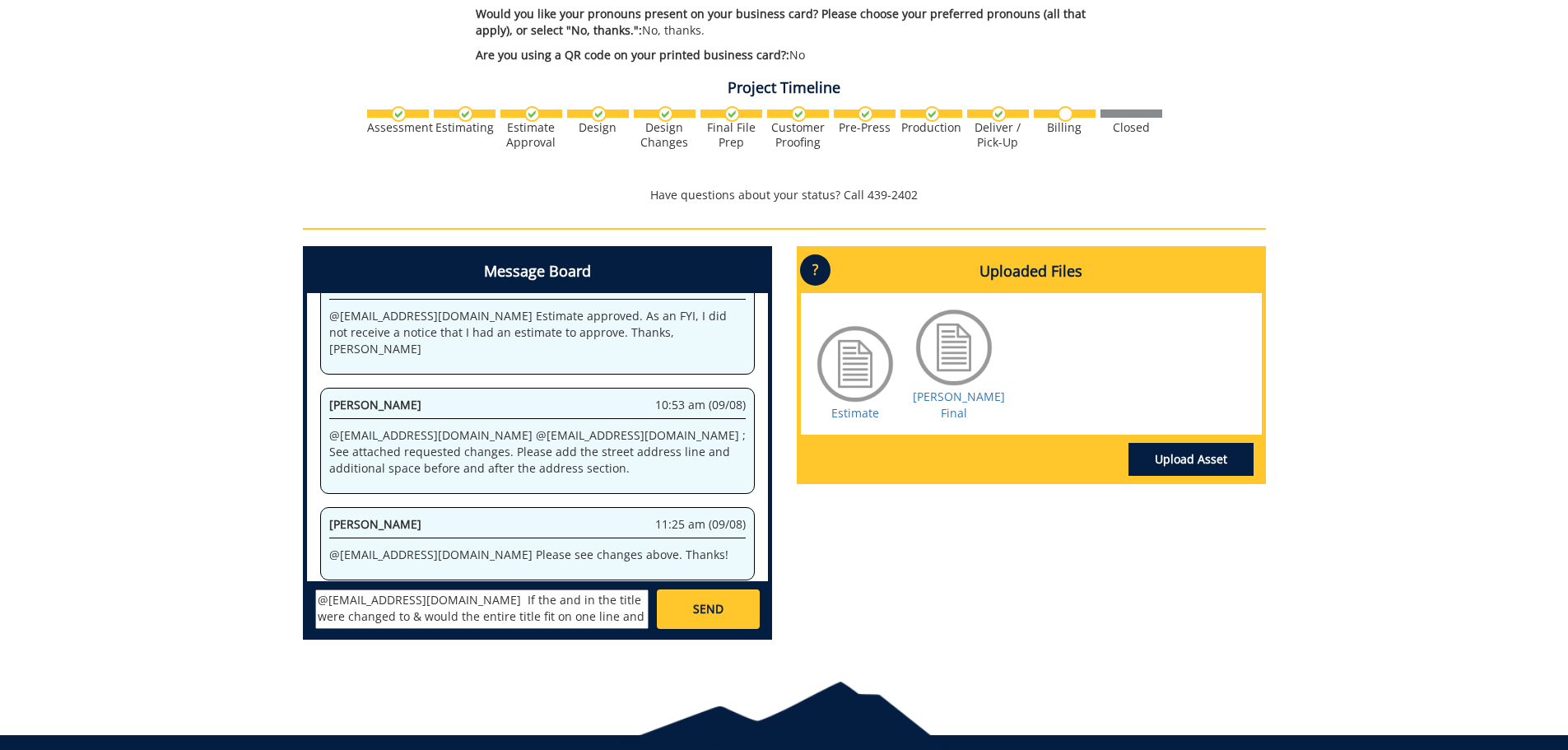
scroll to position [14, 0]
click at [467, 602] on textarea "@sluderp@etsu.edu If the and in the title were changed to & would the entire ti…" at bounding box center [482, 609] width 334 height 39
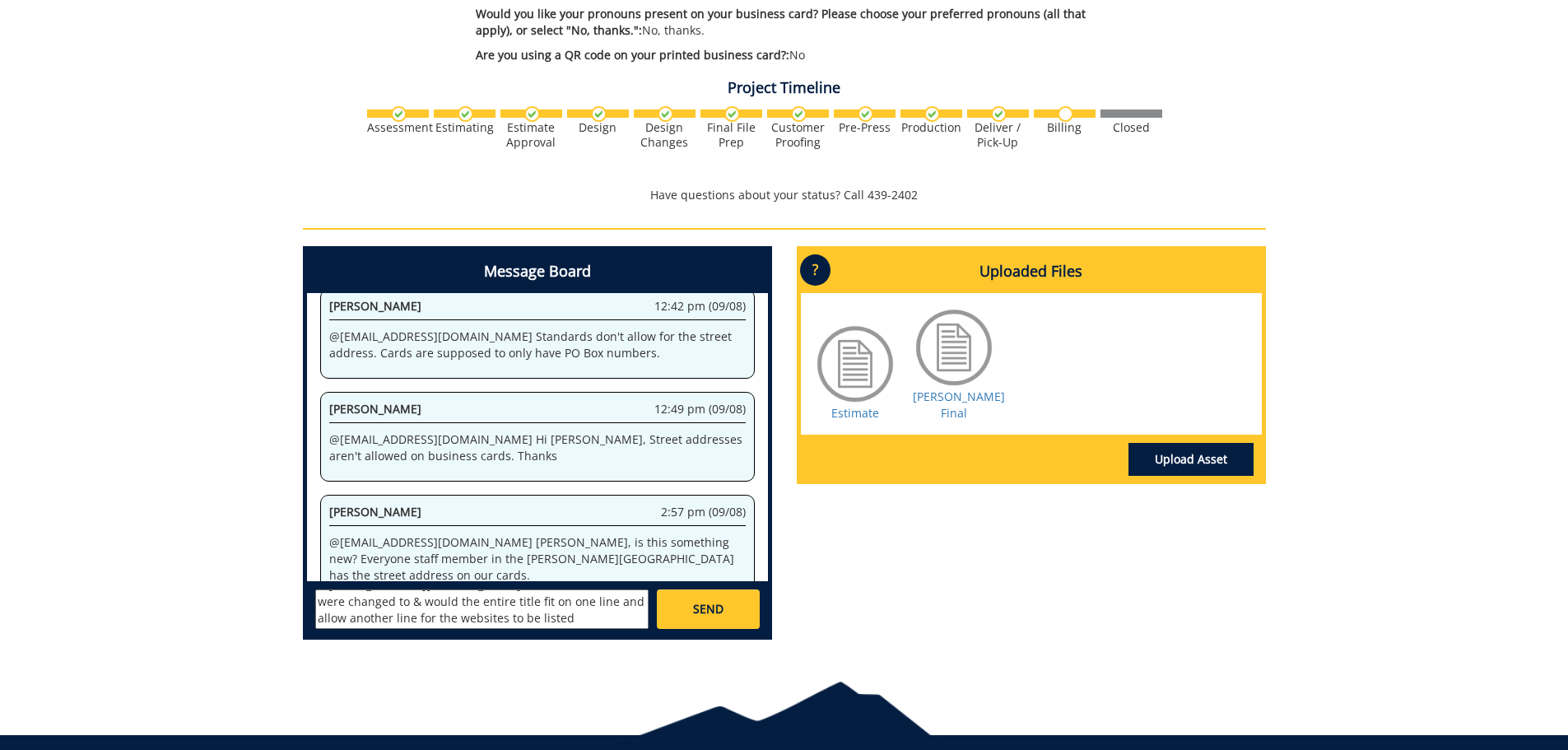
drag, startPoint x: 432, startPoint y: 584, endPoint x: 577, endPoint y: 611, distance: 147.5
click at [577, 611] on textarea "@sluderp@etsu.edu If the and in the title were changed to & would the entire ti…" at bounding box center [482, 609] width 334 height 39
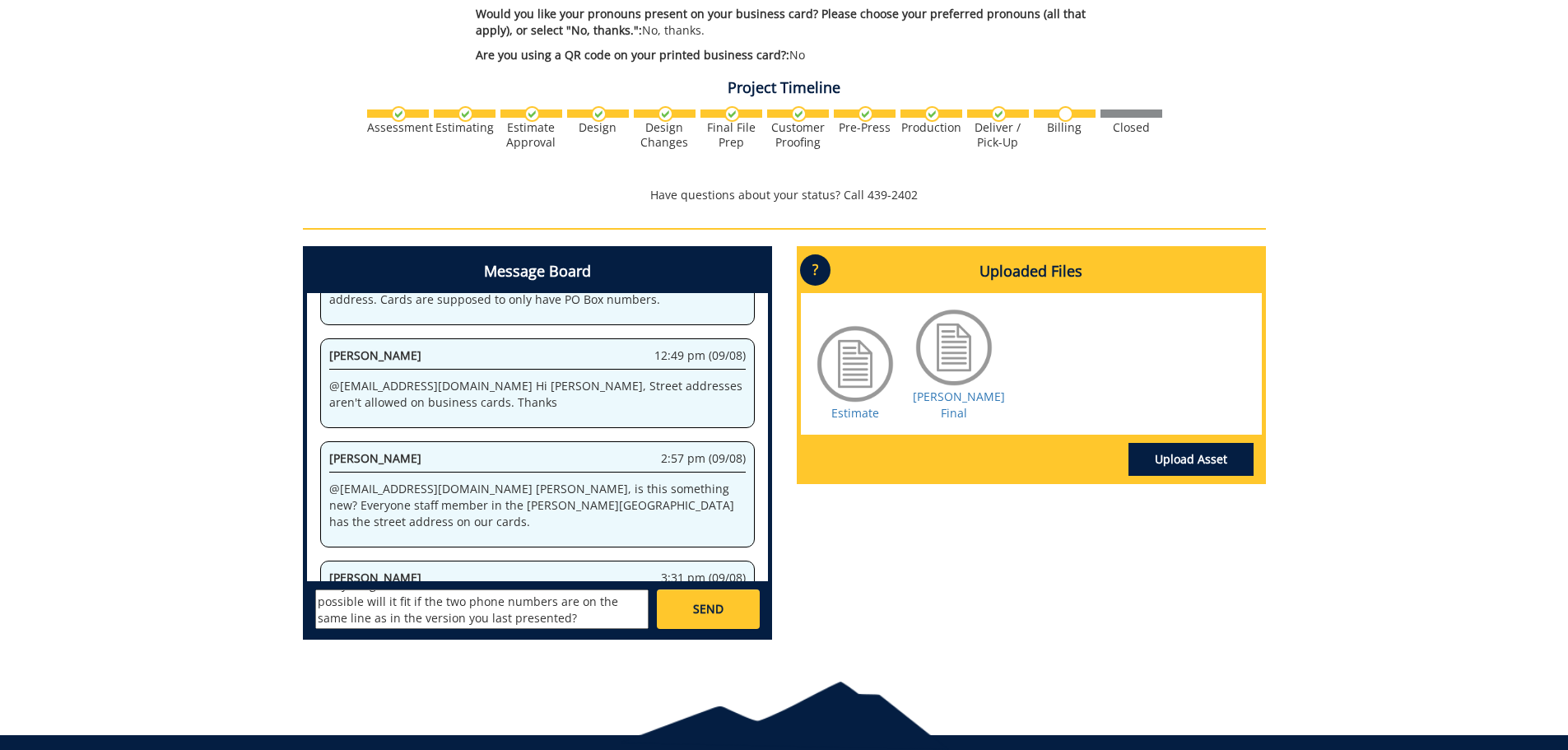
scroll to position [392776, 0]
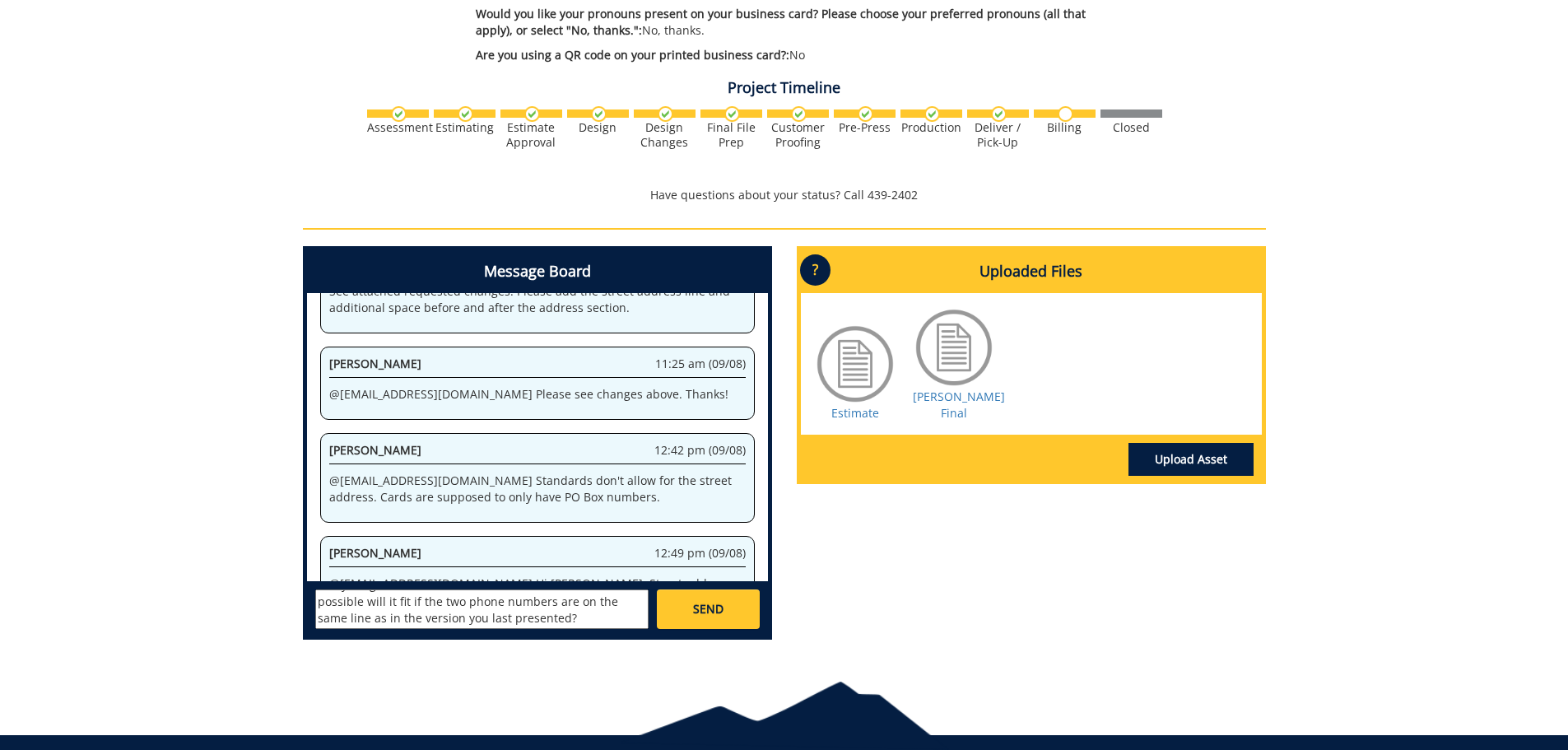
drag, startPoint x: 567, startPoint y: 587, endPoint x: 576, endPoint y: 587, distance: 9.0
click at [567, 590] on textarea "@sluderp@etsu.edu Is it possible to fit everything on it's own line like in the…" at bounding box center [482, 609] width 334 height 39
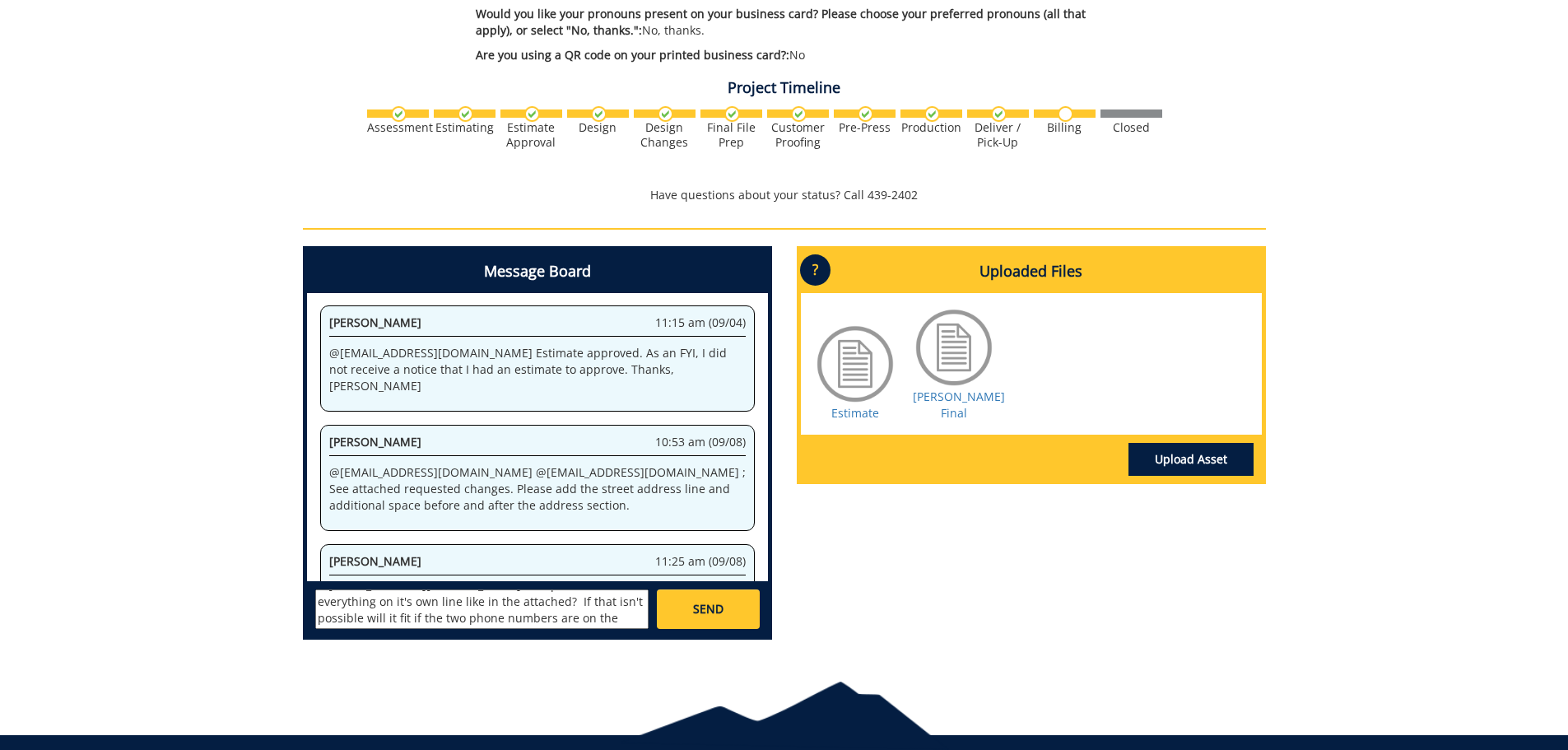
type textarea "@sluderp@etsu.edu Is it possible to fit everything on it's own line like in the…"
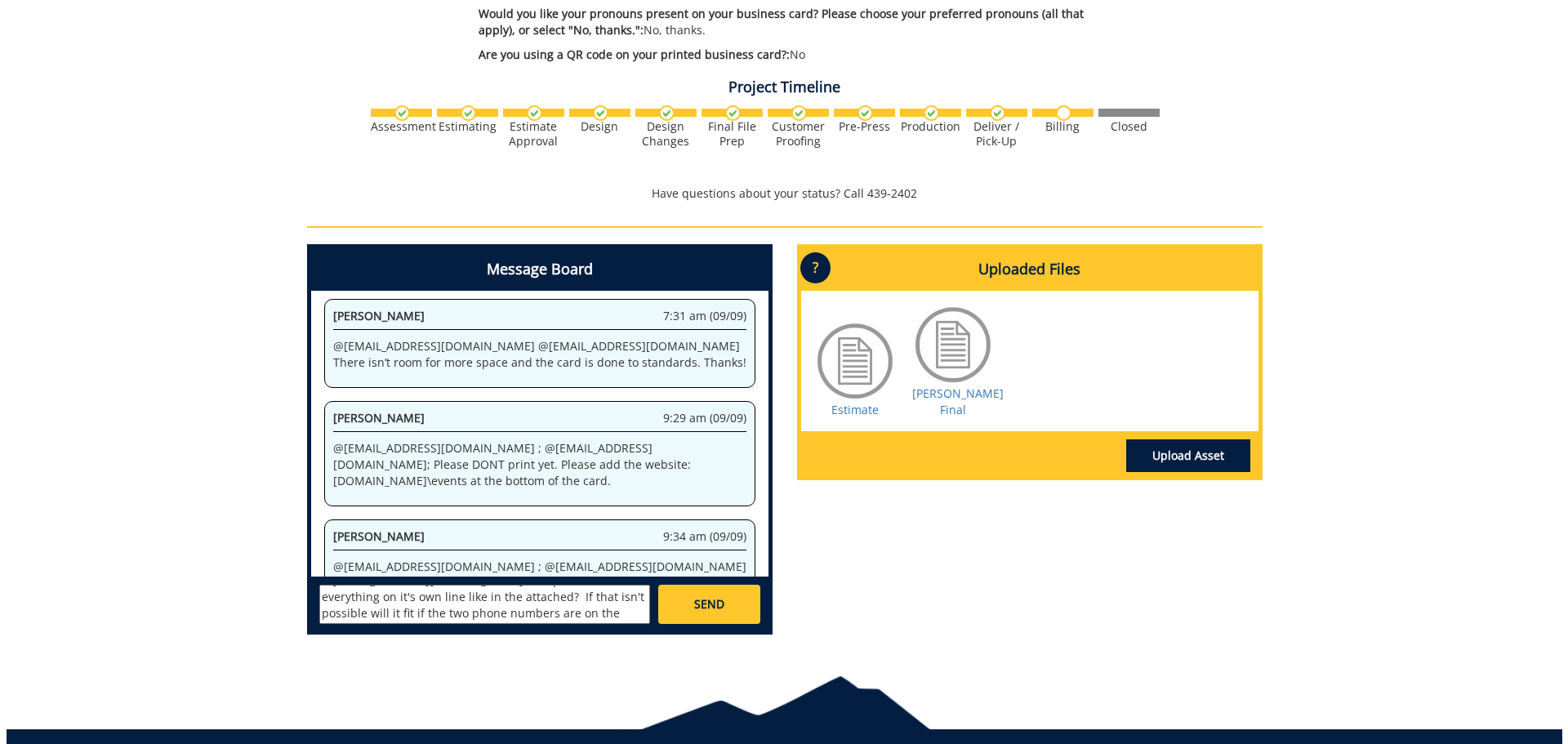
scroll to position [406825, 0]
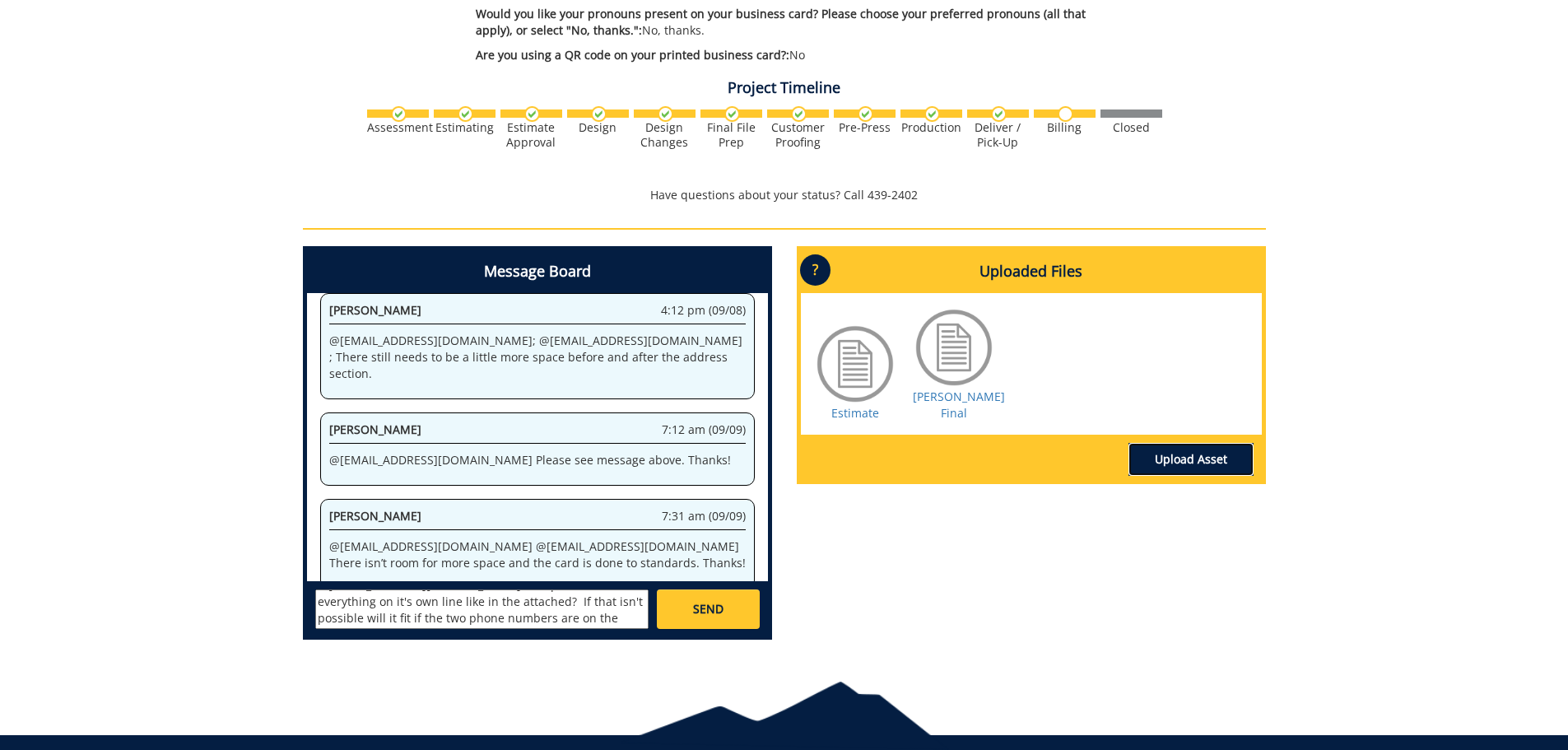
click at [1169, 443] on link "Upload Asset" at bounding box center [1191, 459] width 125 height 33
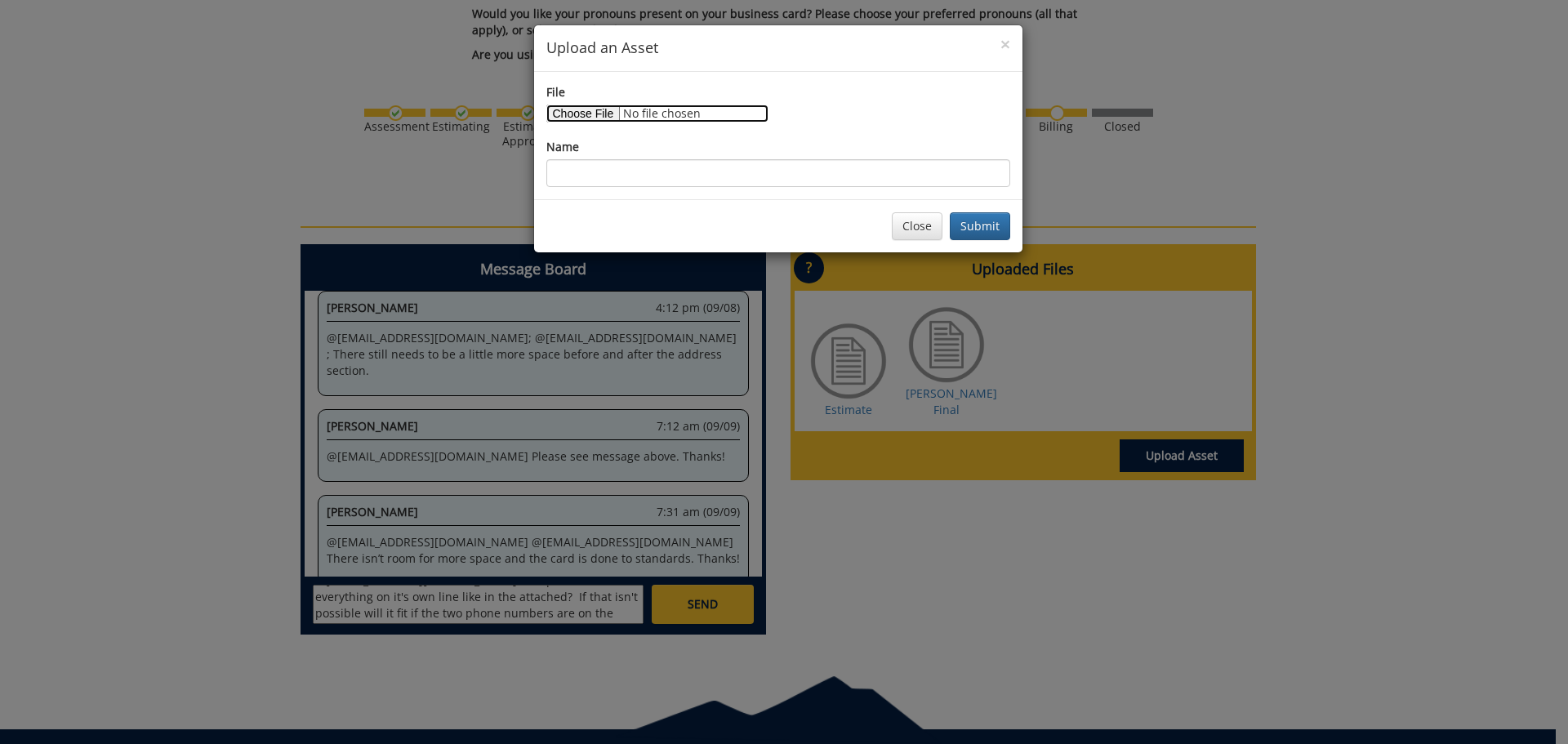
click at [591, 112] on input "File" at bounding box center [657, 113] width 222 height 18
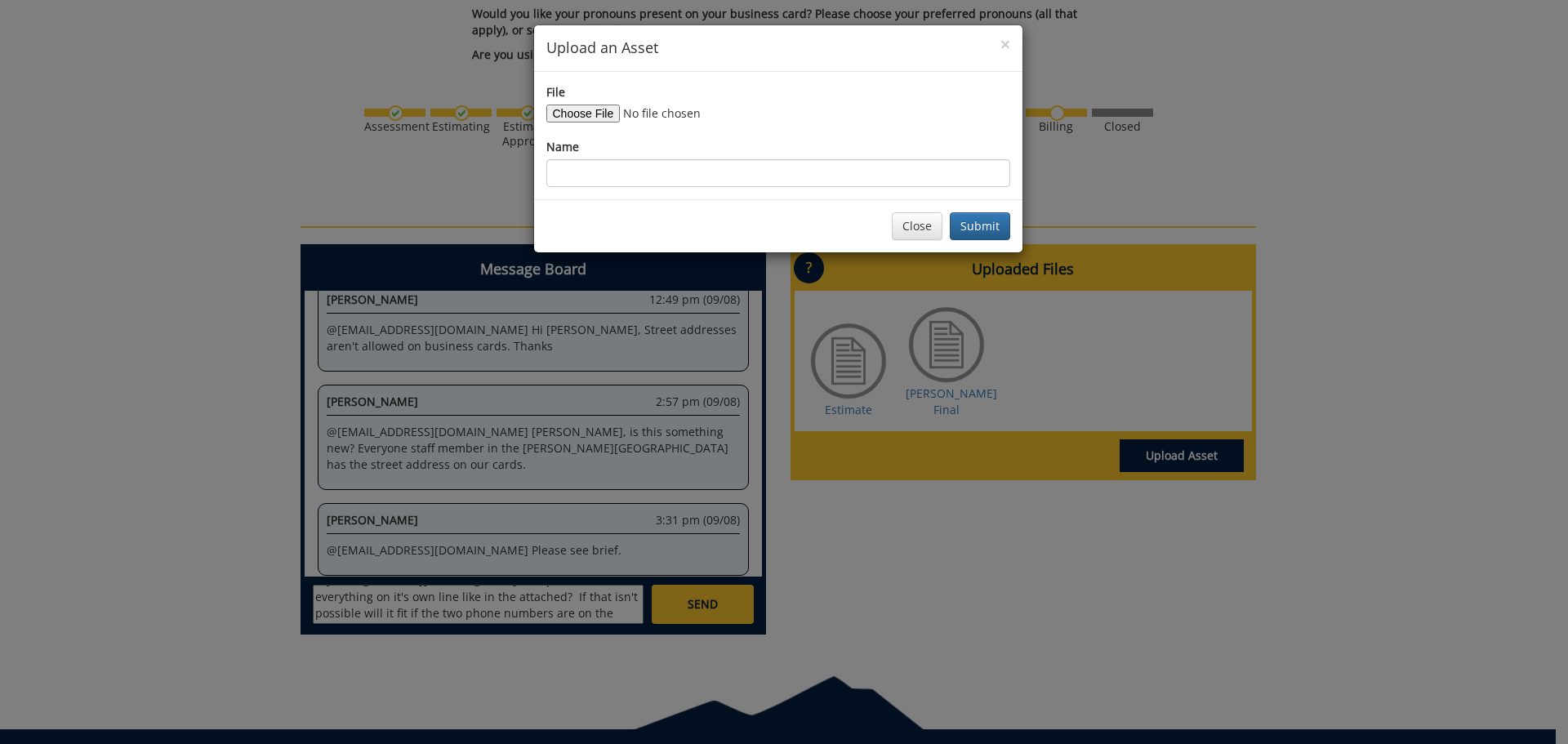
scroll to position [420579, 0]
type input "C:\fakepath\athon bc - revised-68c0302a435a67.43554530 - changes.pdf"
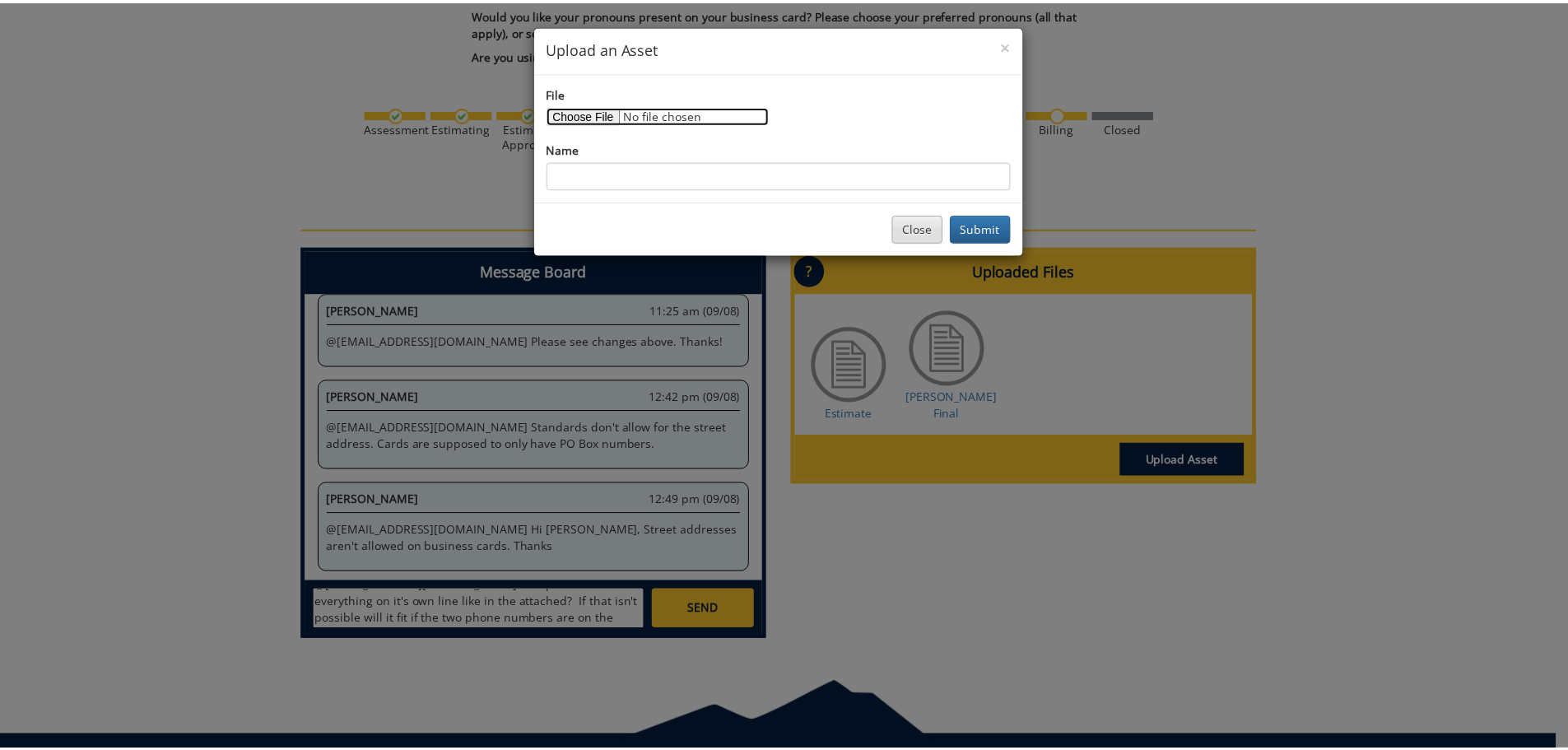
scroll to position [427437, 0]
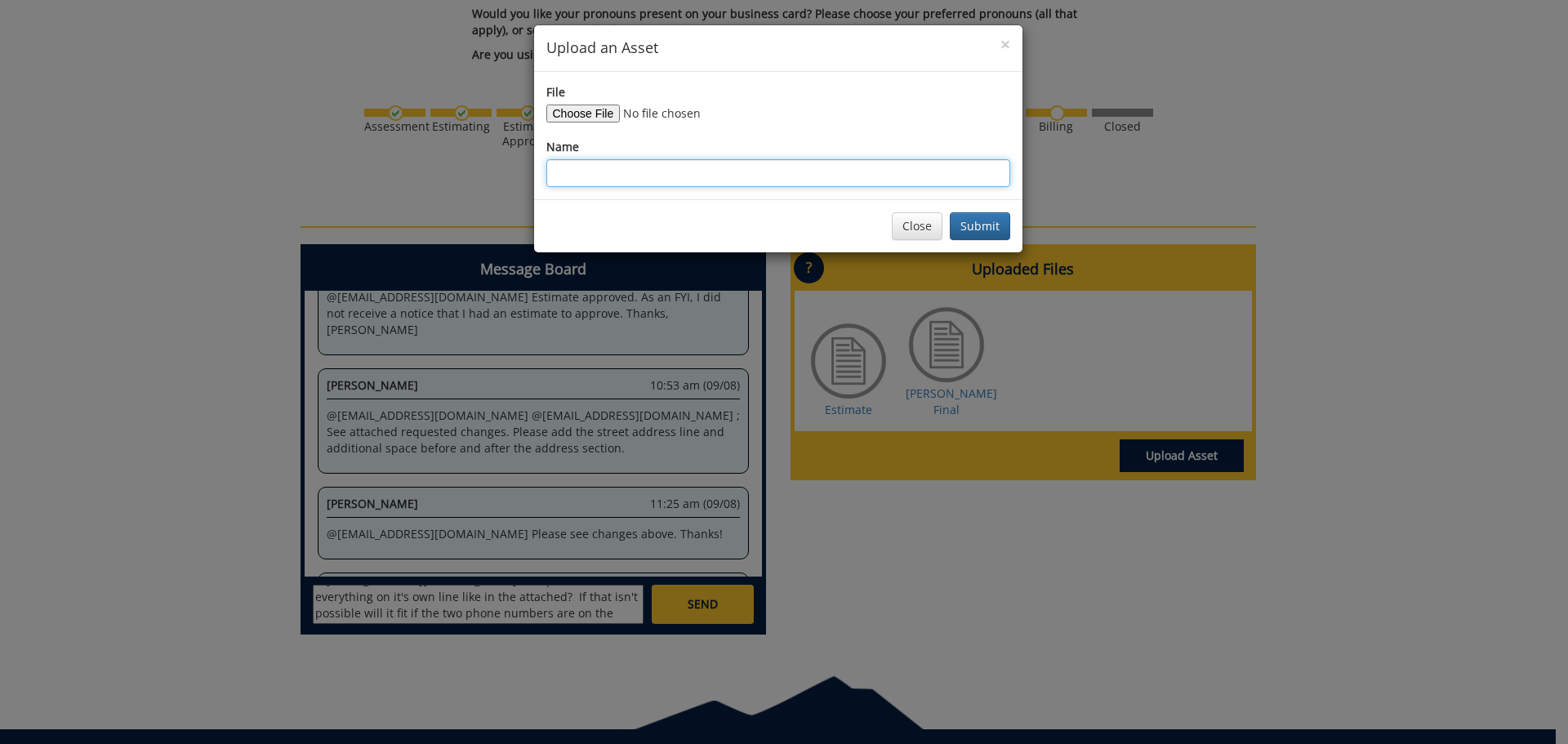
click at [730, 166] on input "Name" at bounding box center [778, 172] width 464 height 28
type input "Athon - BC Request Changes"
click at [982, 231] on button "Submit" at bounding box center [980, 225] width 61 height 28
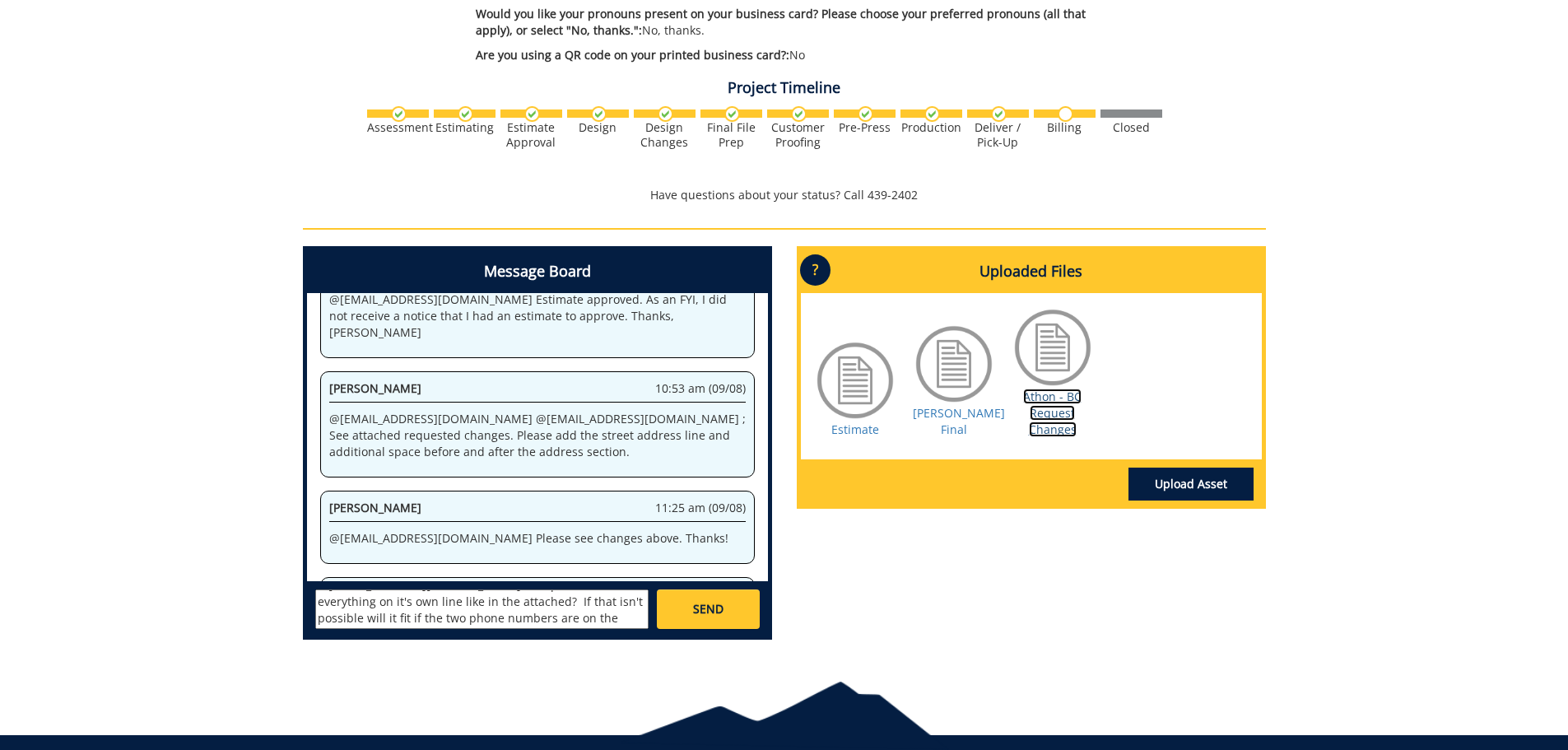
click at [1059, 392] on link "Athon - BC Request Changes" at bounding box center [1052, 412] width 59 height 49
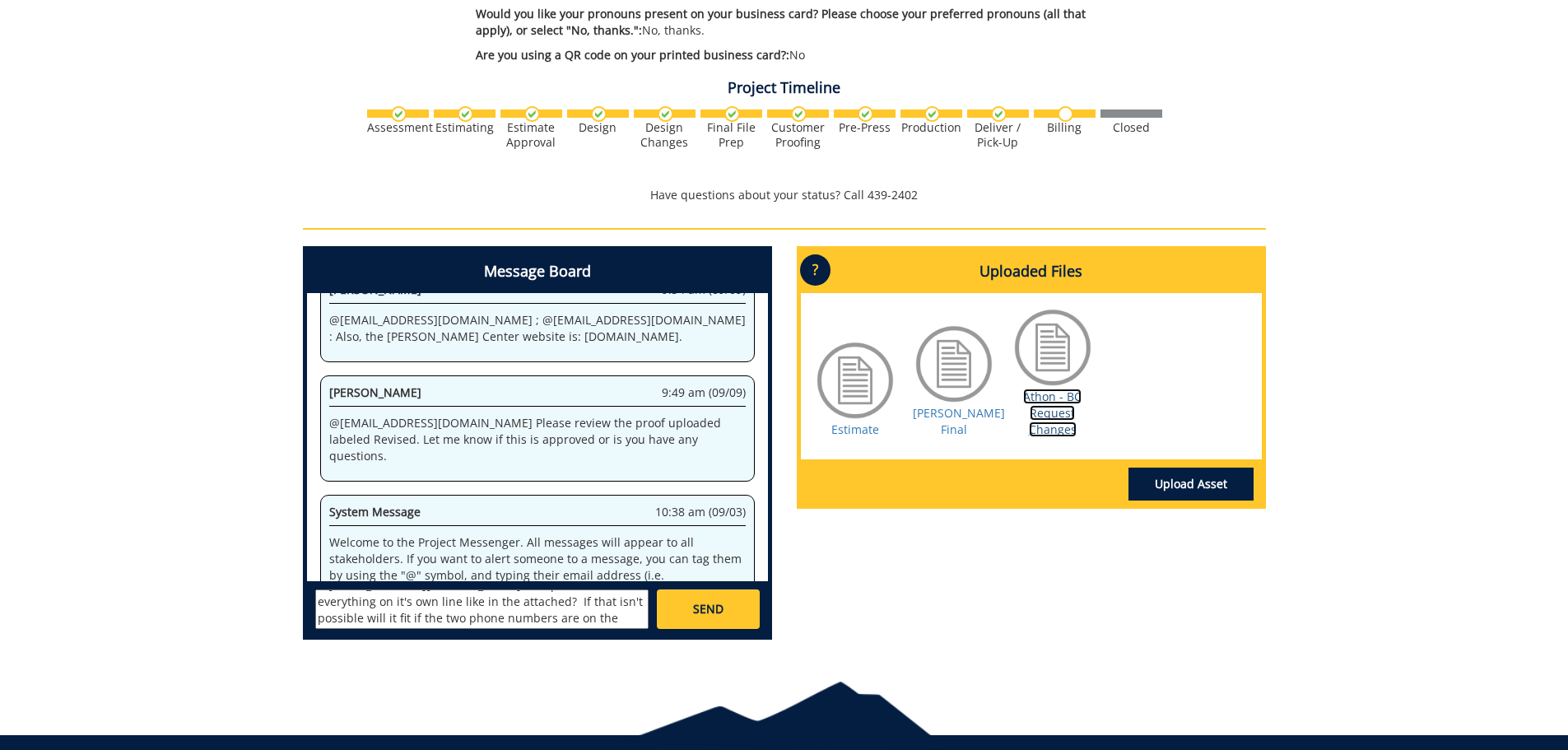
scroll to position [0, 0]
click at [705, 601] on span "SEND" at bounding box center [709, 609] width 31 height 16
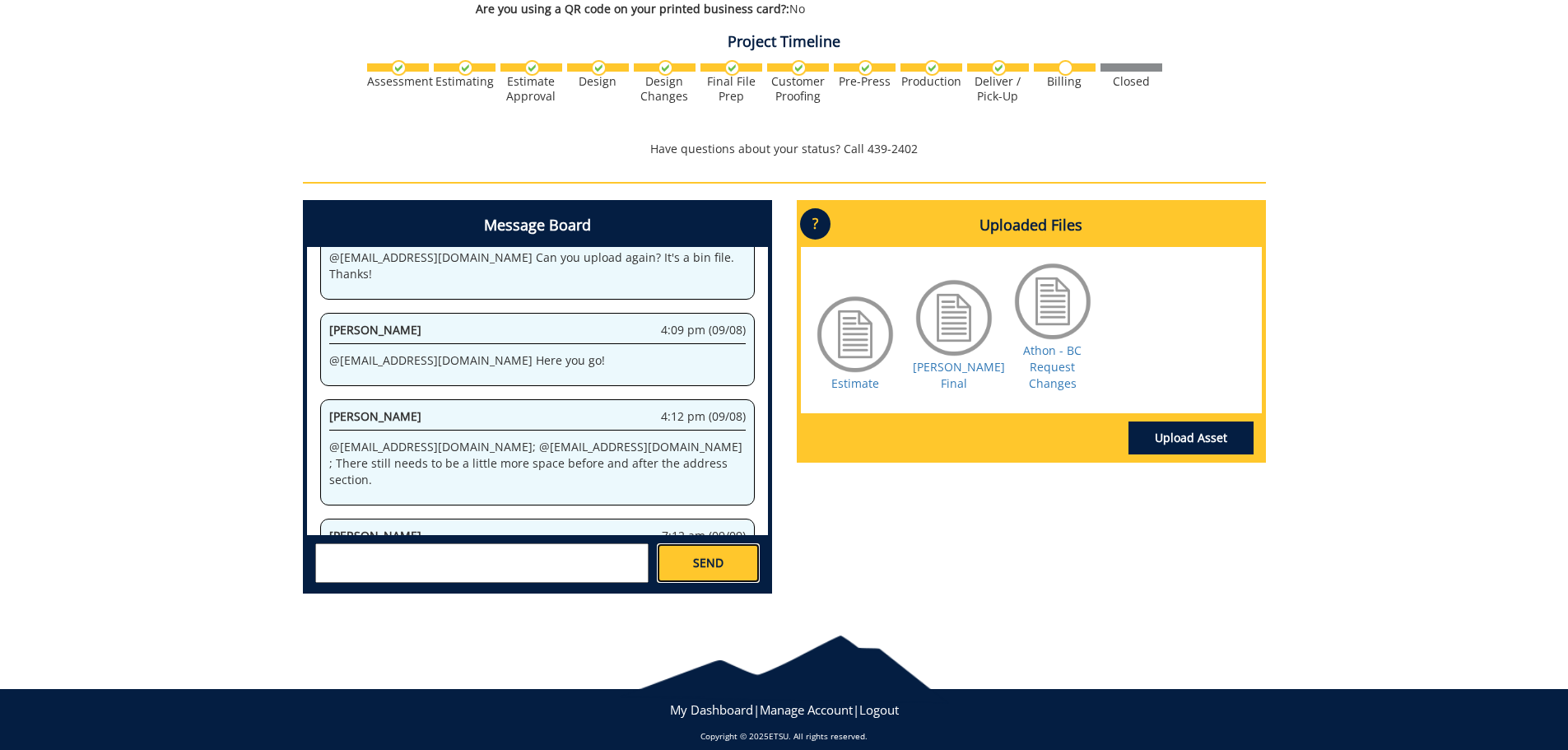
scroll to position [1066050, 0]
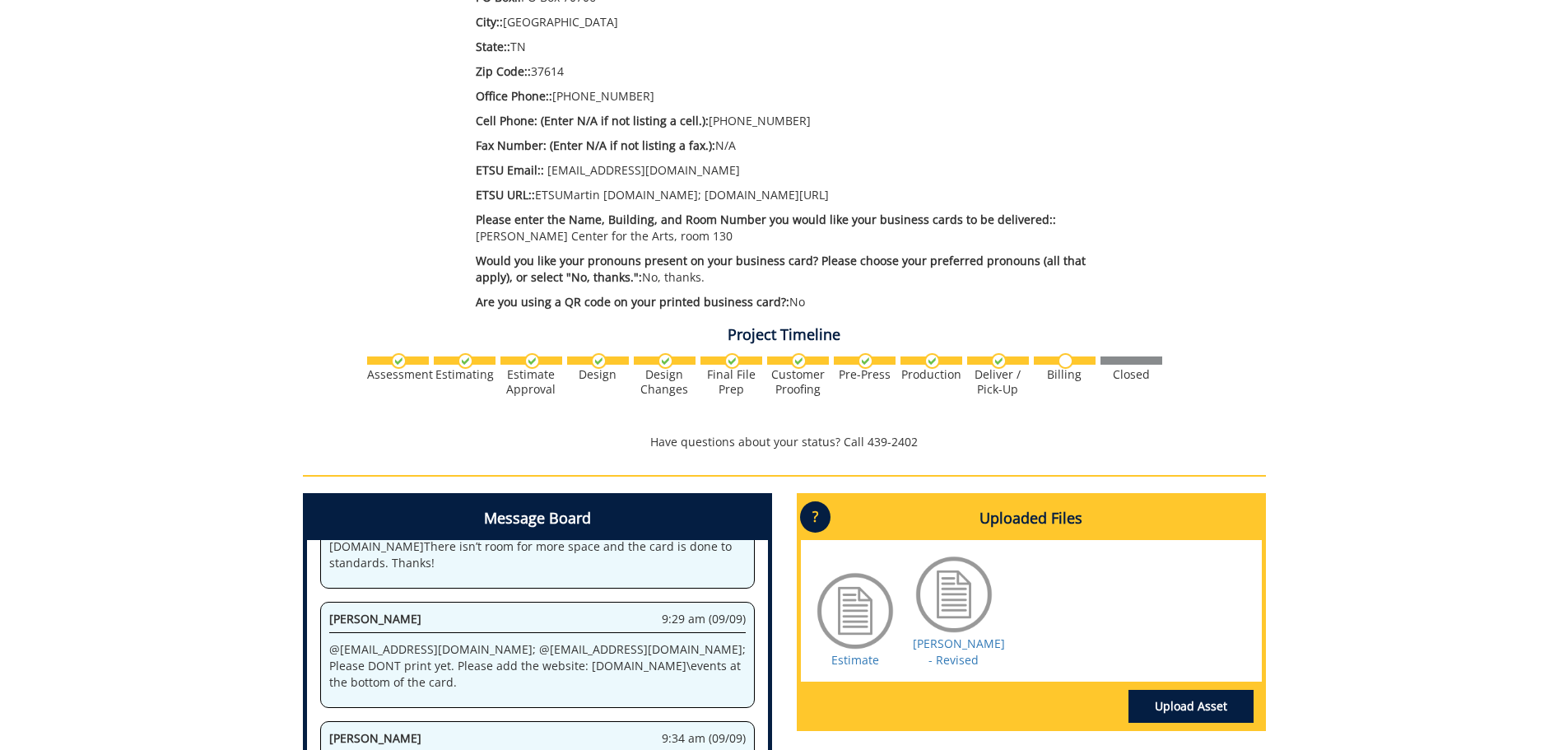
scroll to position [951, 0]
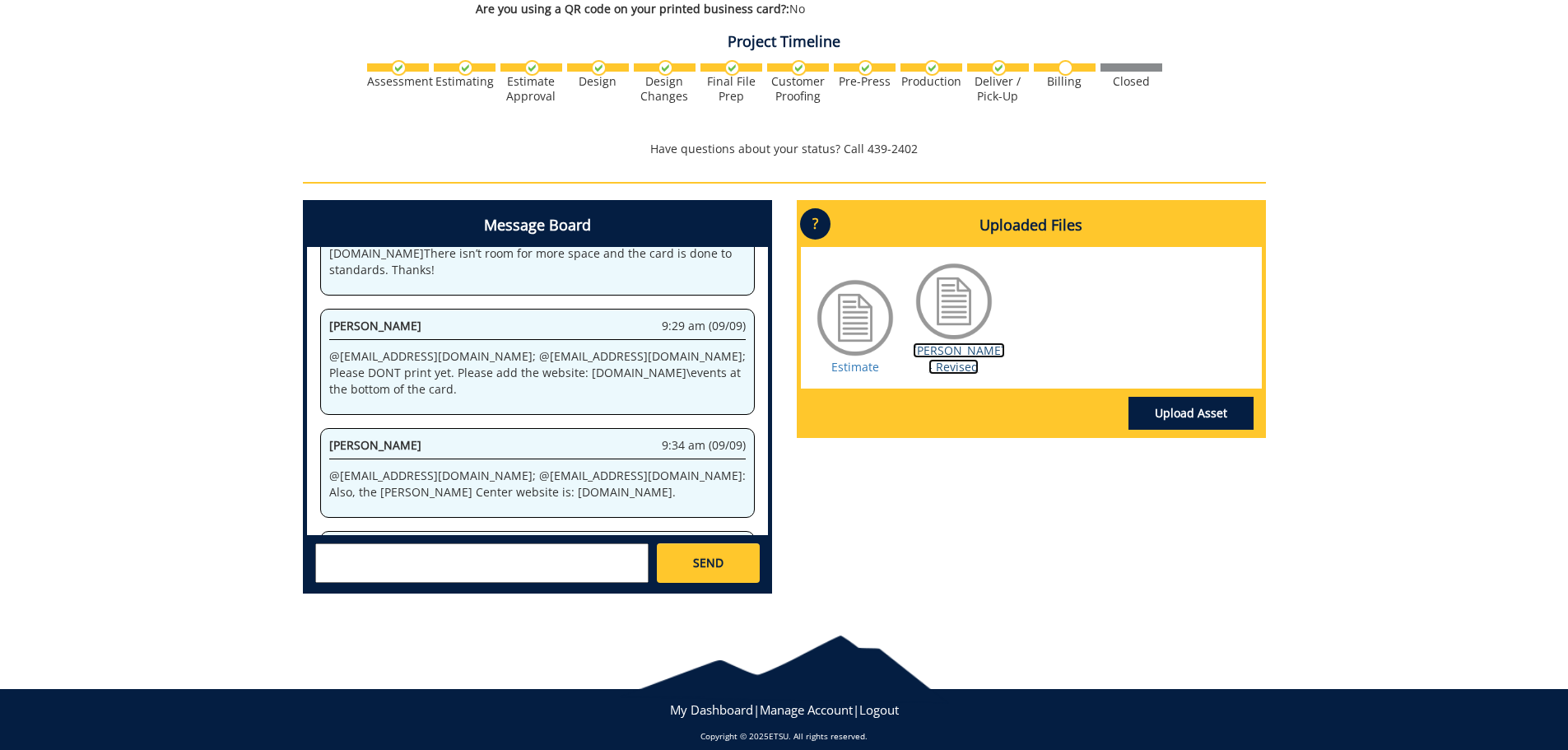
click at [948, 351] on link "[PERSON_NAME] - Revised" at bounding box center [959, 358] width 92 height 32
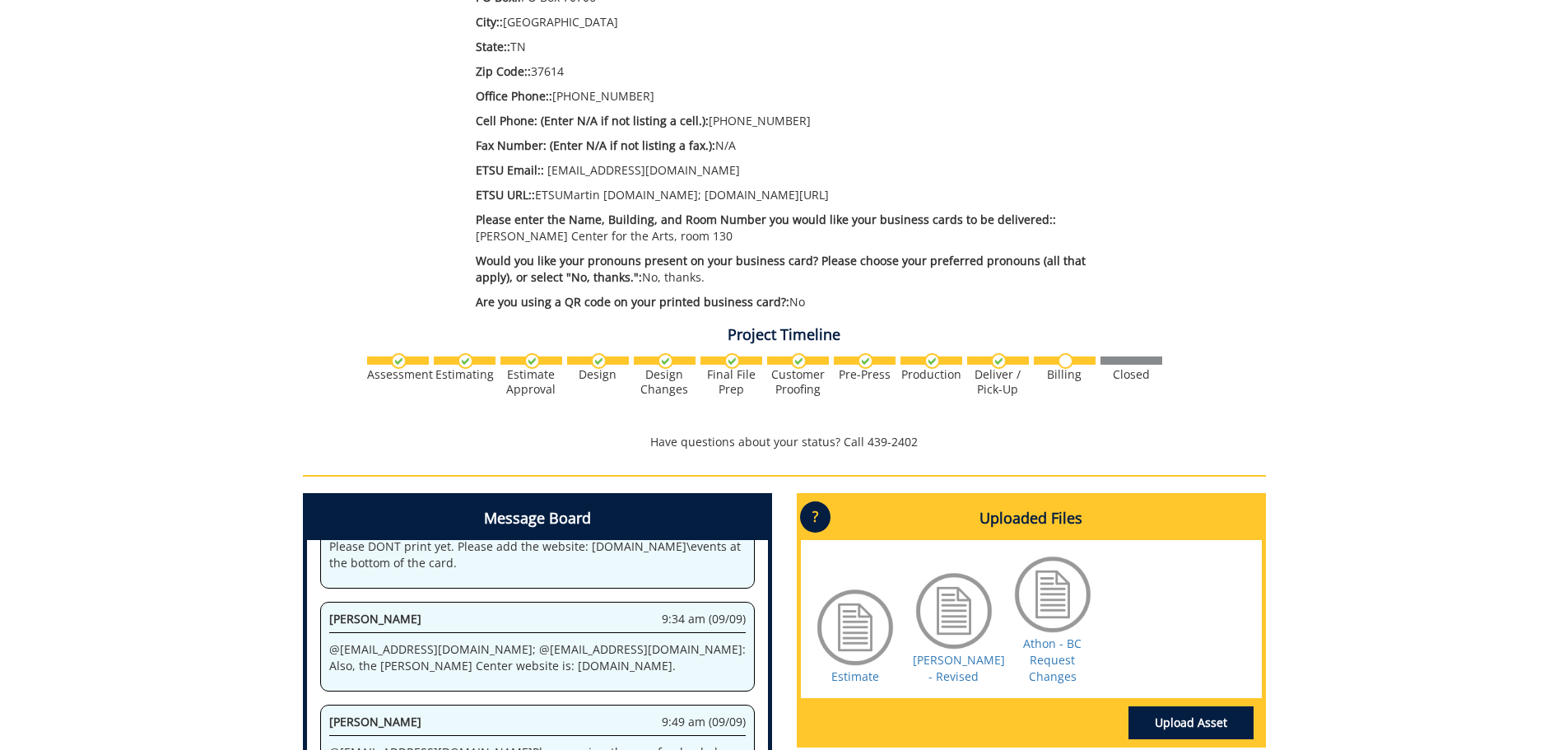
scroll to position [951, 0]
